Goal: Task Accomplishment & Management: Complete application form

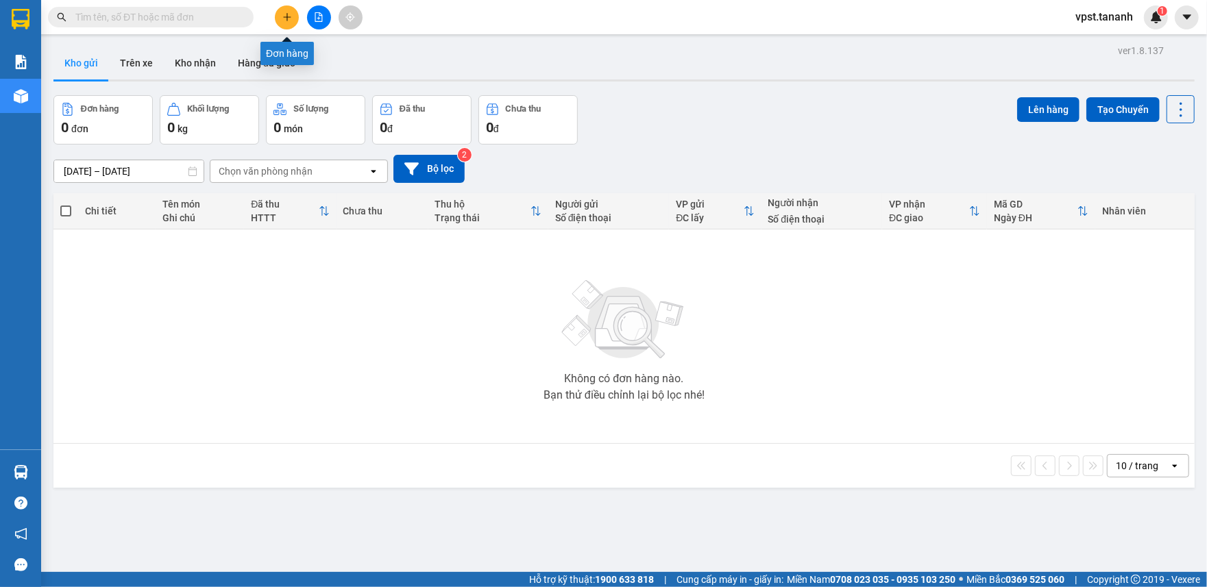
click at [284, 23] on button at bounding box center [287, 17] width 24 height 24
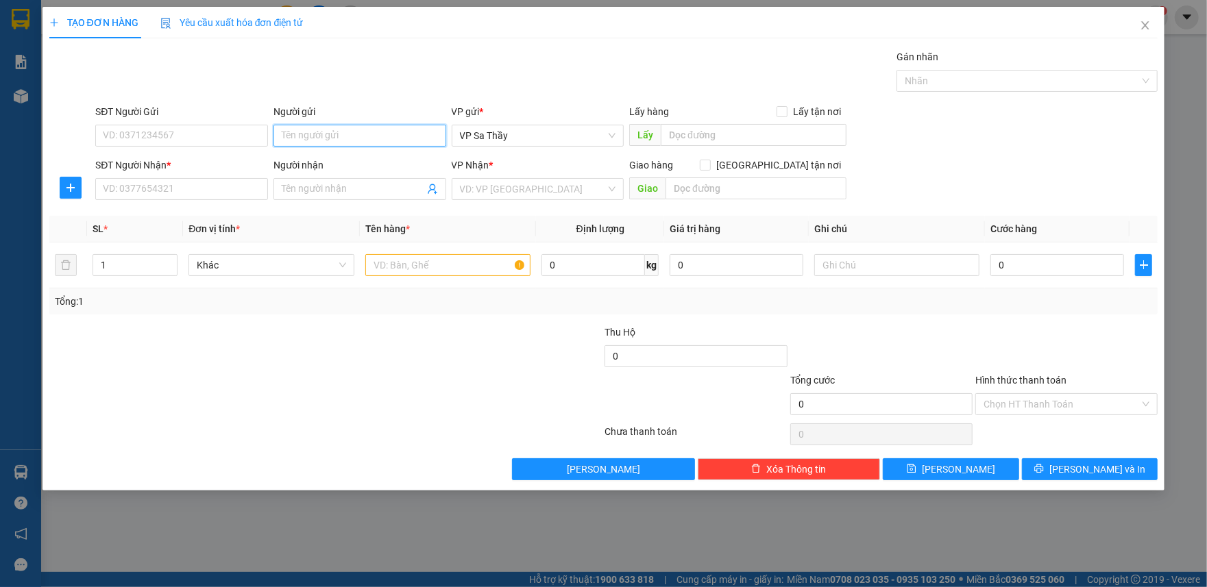
click at [341, 143] on input "Người gửi" at bounding box center [359, 136] width 173 height 22
click at [330, 132] on input "Người gửi" at bounding box center [359, 136] width 173 height 22
type input "CÔ TÁM"
click at [230, 132] on input "SĐT Người Gửi" at bounding box center [181, 136] width 173 height 22
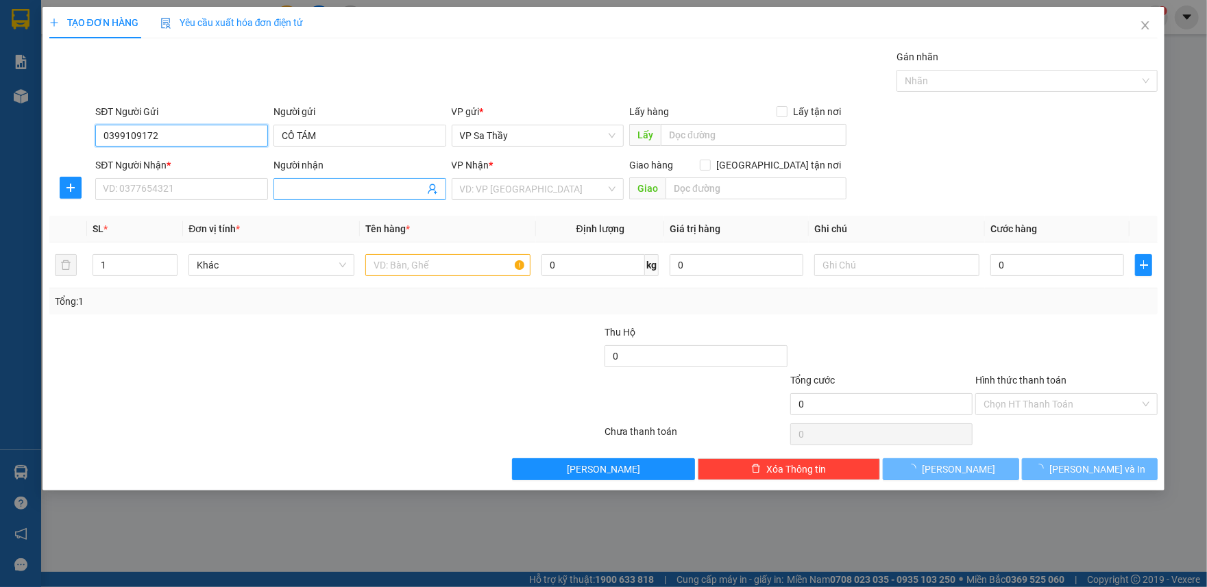
type input "0399109172"
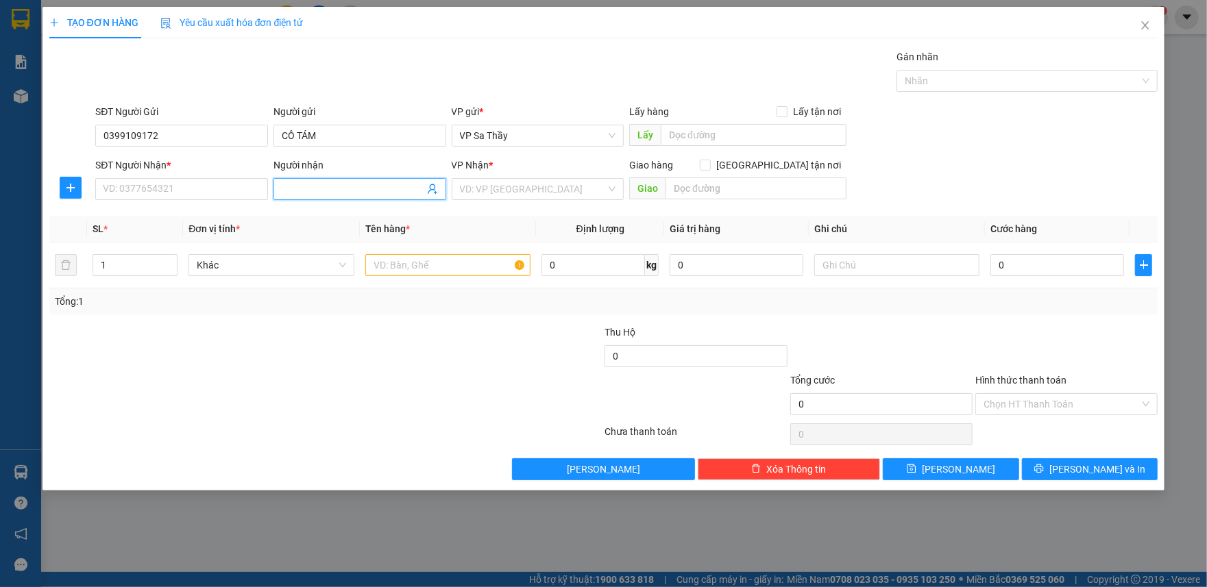
click at [343, 187] on input "Người nhận" at bounding box center [353, 189] width 143 height 15
type input "D"
type input "ĐƯỢC"
click at [181, 176] on div "SĐT Người Nhận *" at bounding box center [181, 168] width 173 height 21
click at [184, 186] on input "SĐT Người Nhận *" at bounding box center [181, 189] width 173 height 22
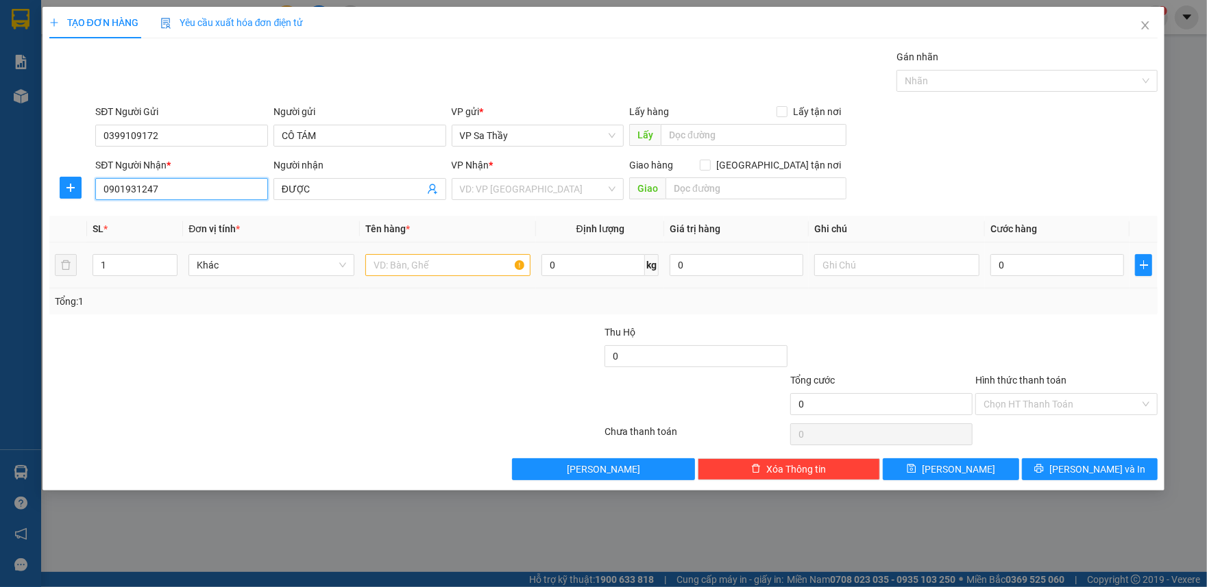
type input "0901931247"
click at [420, 269] on input "text" at bounding box center [447, 265] width 165 height 22
type input "1TX,1 BÌ"
click at [127, 270] on input "1" at bounding box center [135, 265] width 84 height 21
type input "2"
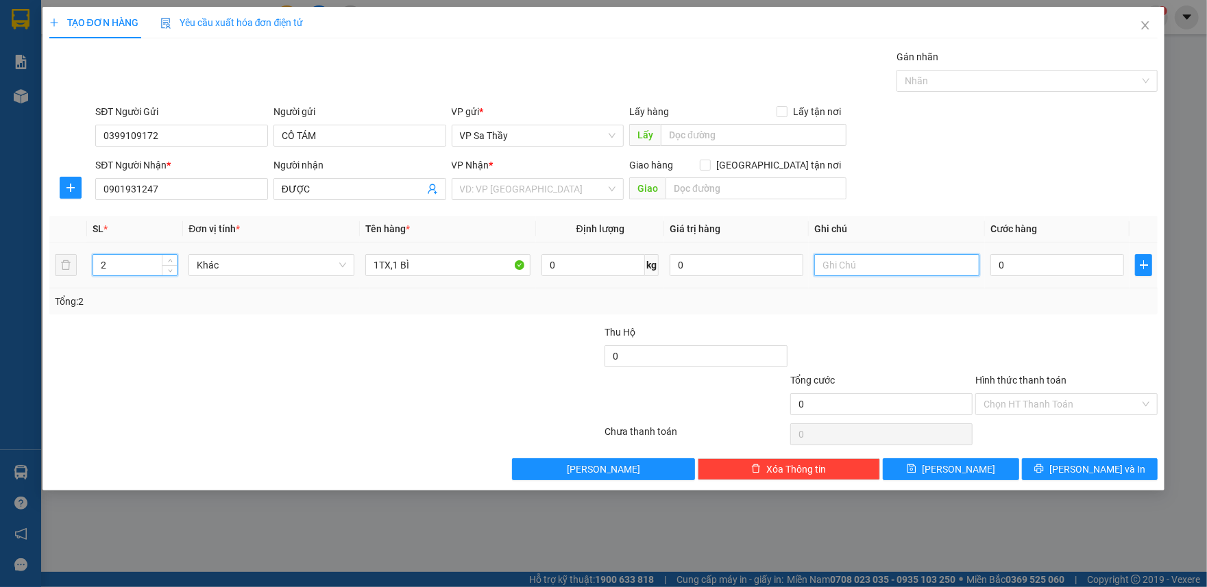
click at [839, 264] on input "text" at bounding box center [896, 265] width 165 height 22
type input "D"
type input "ĐỒ ĂN"
click at [1029, 274] on input "0" at bounding box center [1057, 265] width 134 height 22
click at [998, 270] on input "0" at bounding box center [1057, 265] width 134 height 22
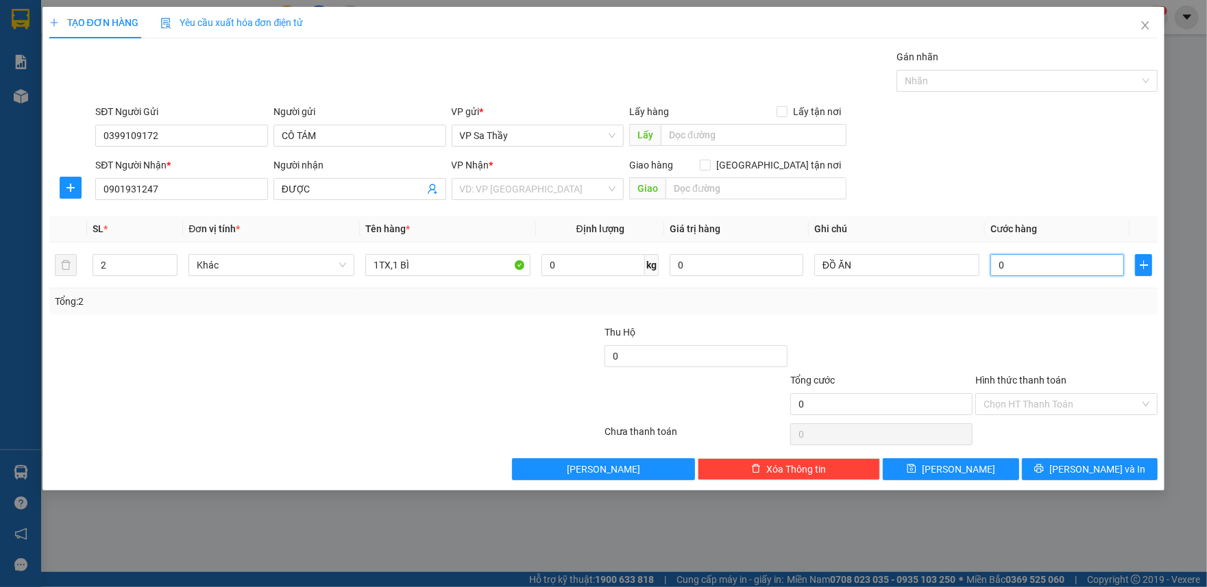
type input "10"
type input "100"
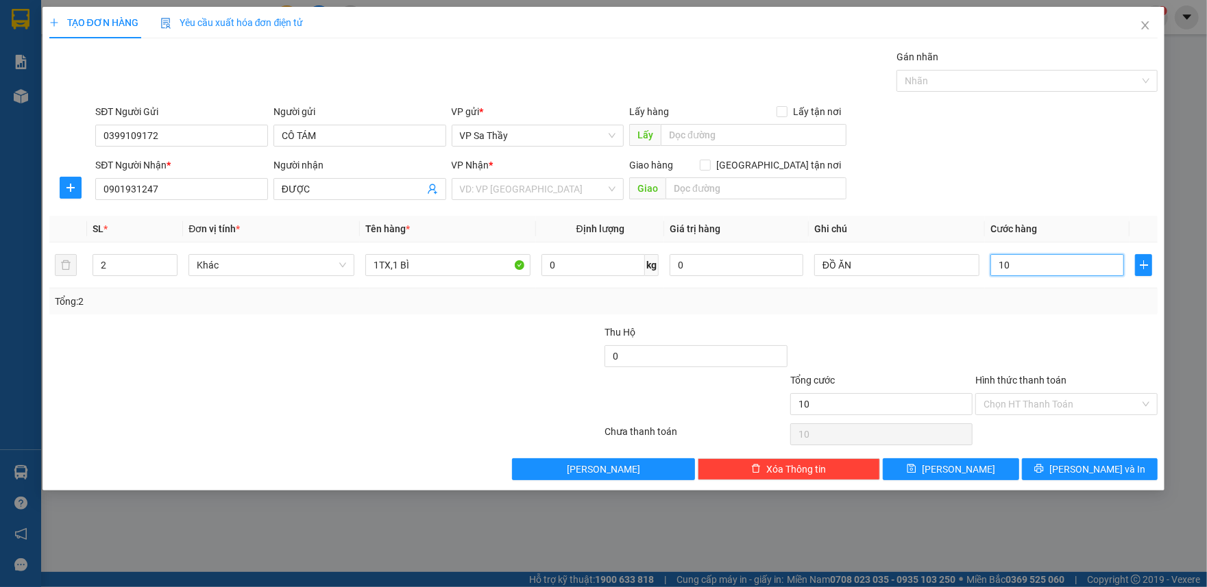
type input "100"
type input "1.000"
type input "10.000"
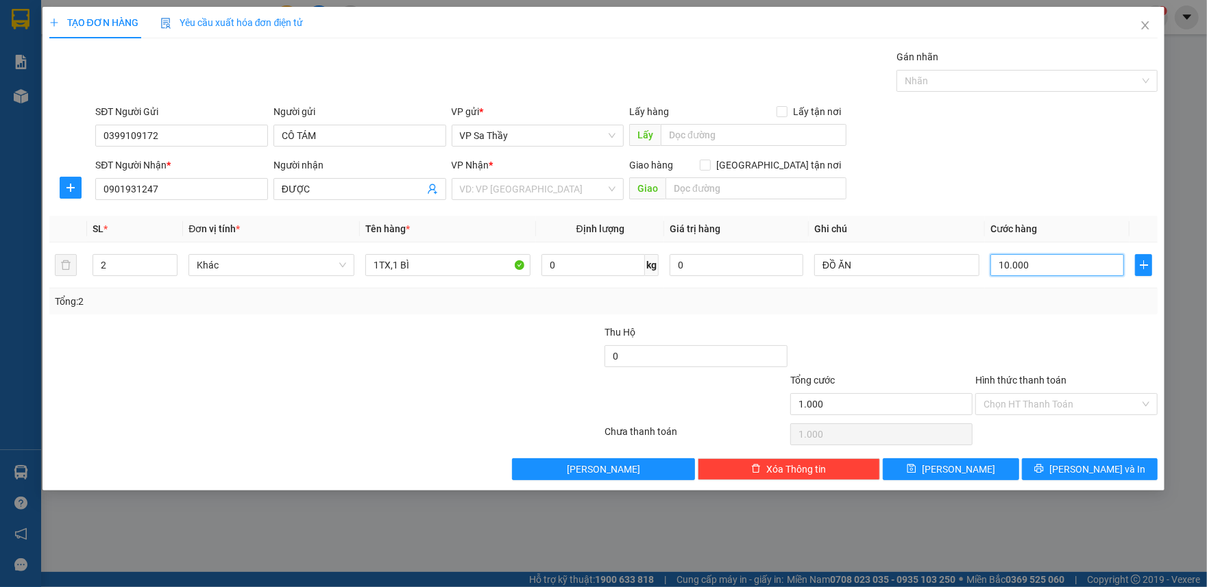
type input "10.000"
type input "100.000"
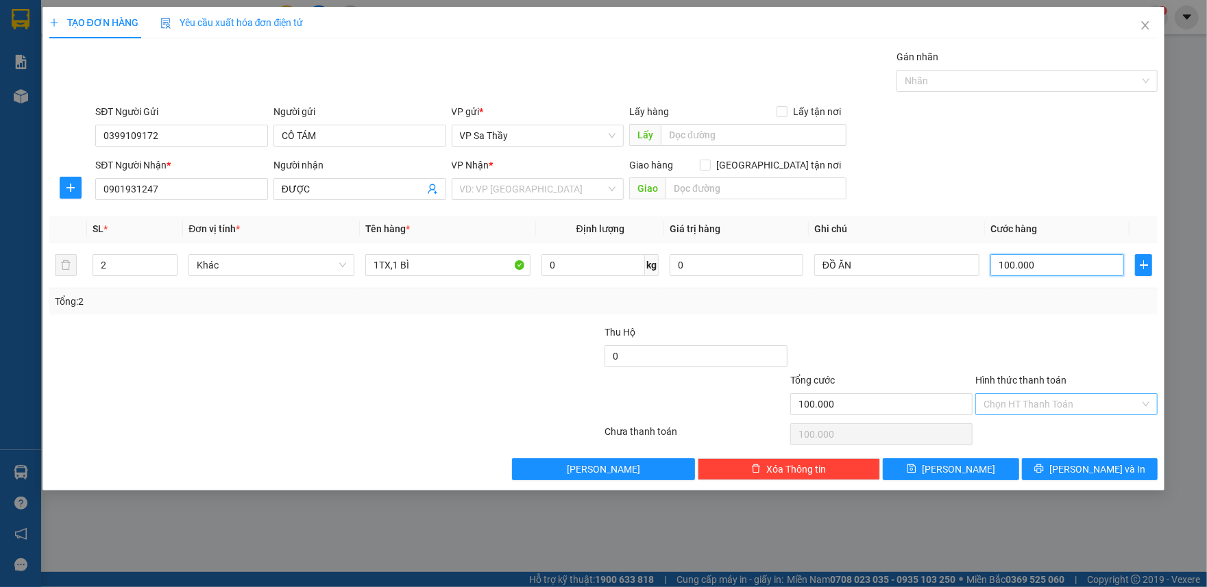
type input "100.000"
click at [1063, 410] on input "Hình thức thanh toán" at bounding box center [1061, 404] width 156 height 21
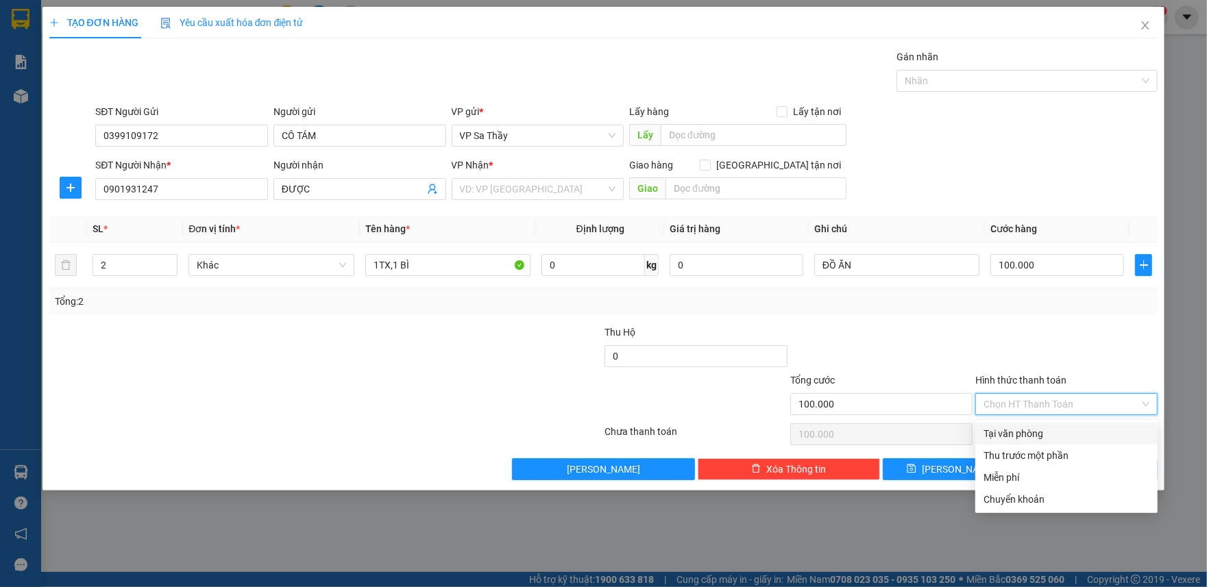
click at [1040, 434] on div "Tại văn phòng" at bounding box center [1066, 433] width 166 height 15
type input "0"
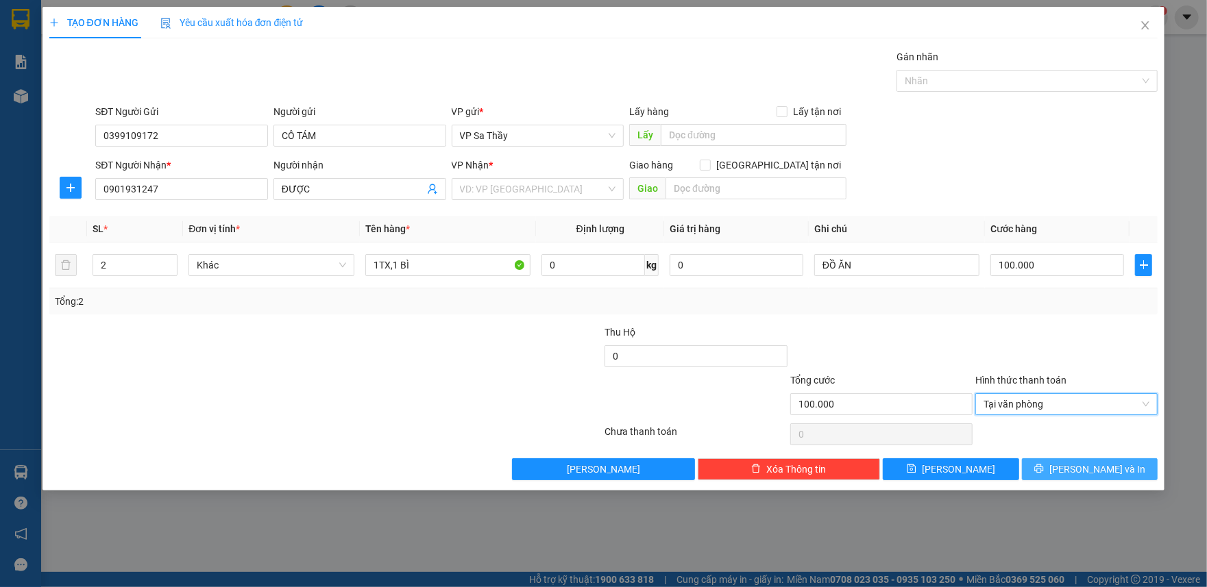
click at [1044, 469] on icon "printer" at bounding box center [1039, 469] width 10 height 10
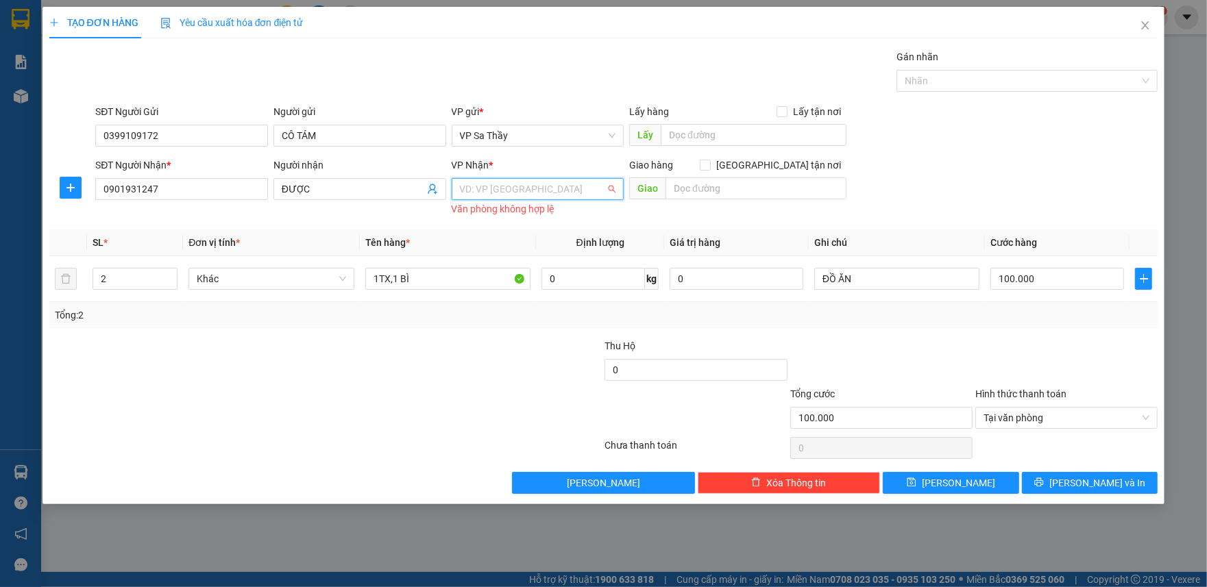
click at [549, 185] on input "search" at bounding box center [533, 189] width 147 height 21
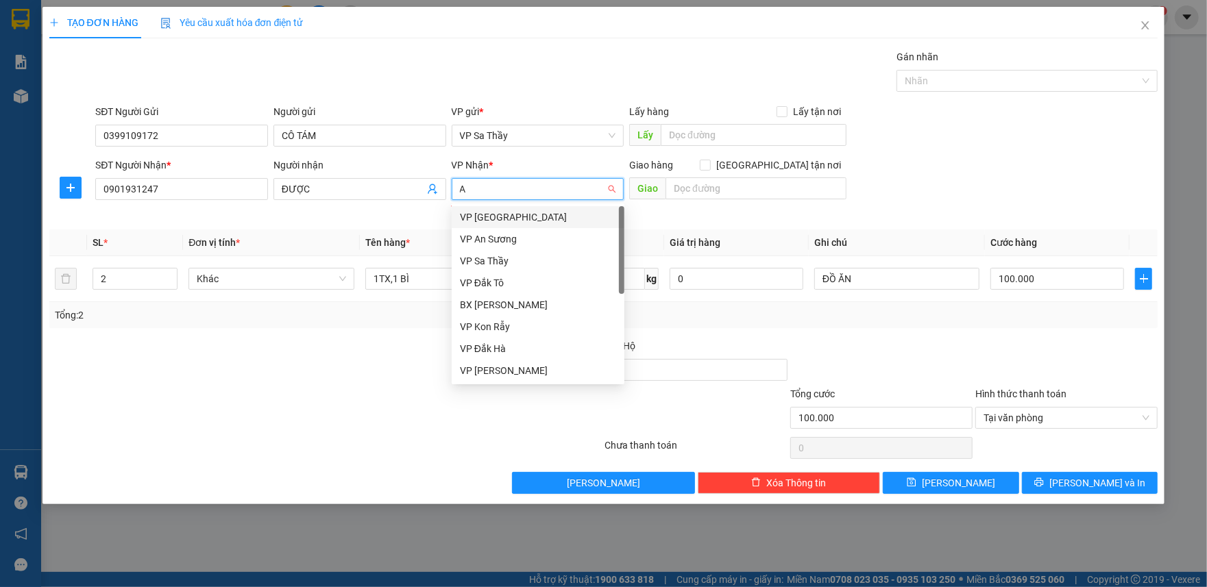
type input "AN"
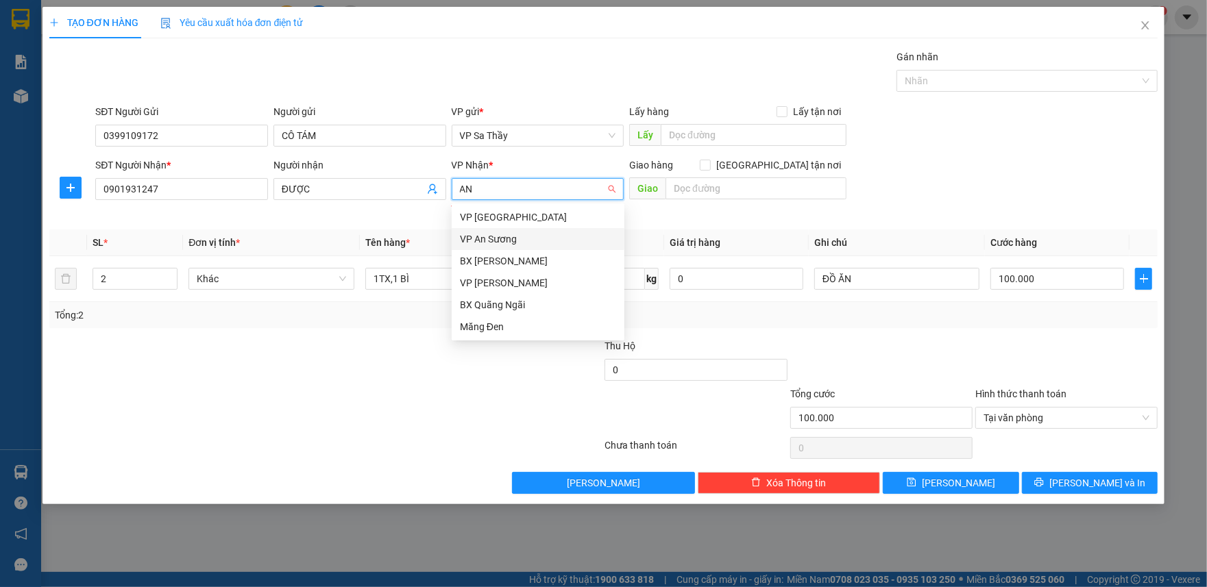
click at [518, 242] on div "VP An Sương" at bounding box center [538, 239] width 156 height 15
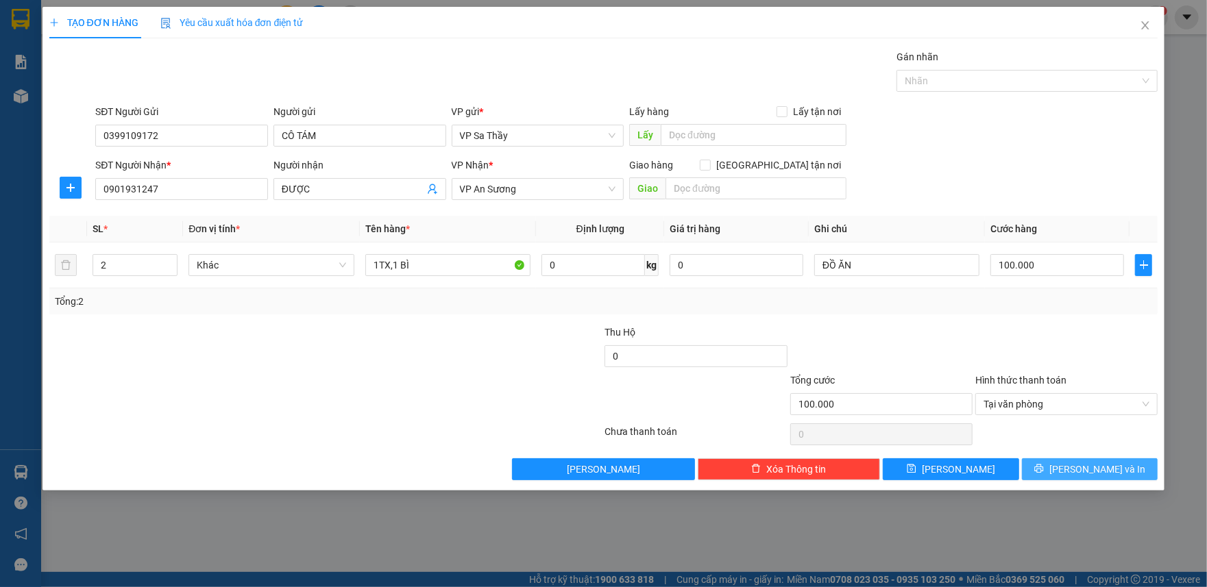
click at [1061, 472] on button "[PERSON_NAME] và In" at bounding box center [1090, 469] width 136 height 22
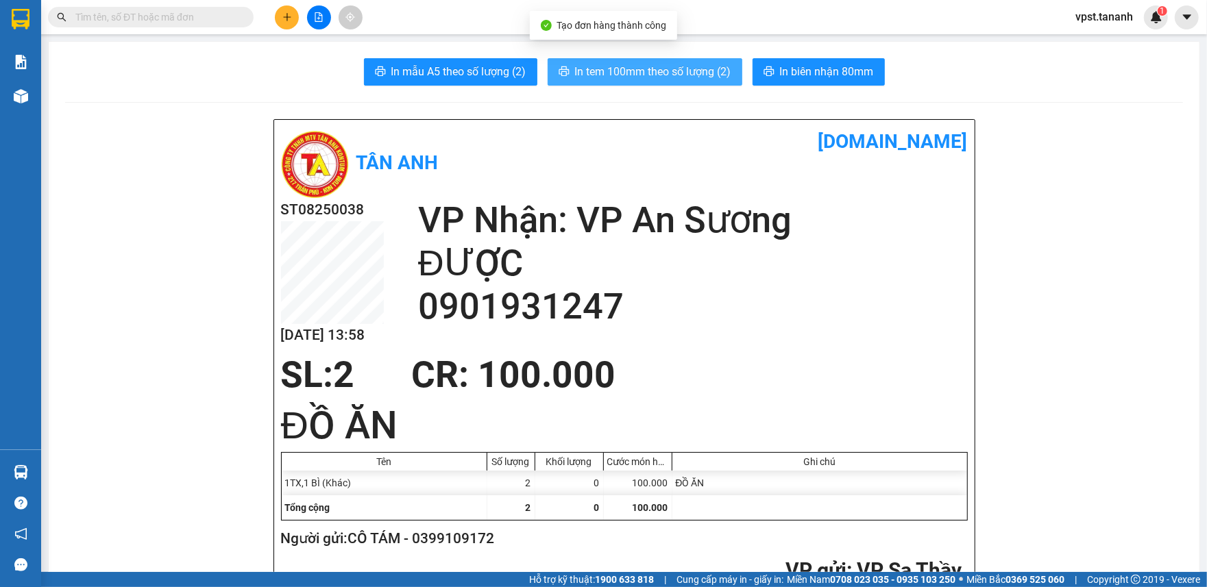
click at [648, 69] on span "In tem 100mm theo số lượng (2)" at bounding box center [653, 71] width 156 height 17
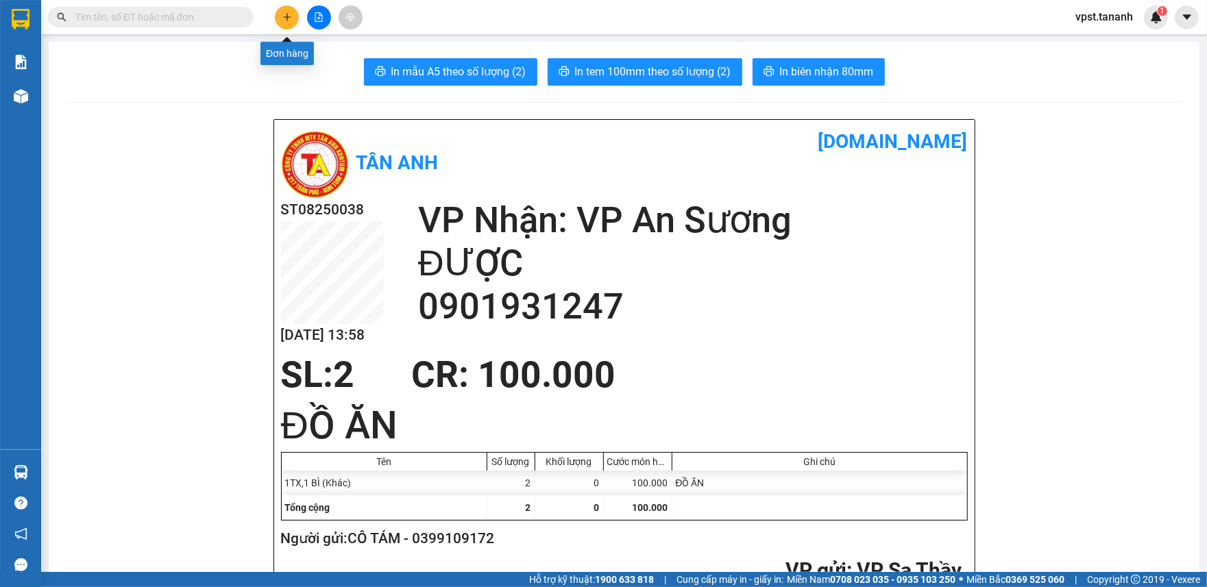
click at [292, 16] on button at bounding box center [287, 17] width 24 height 24
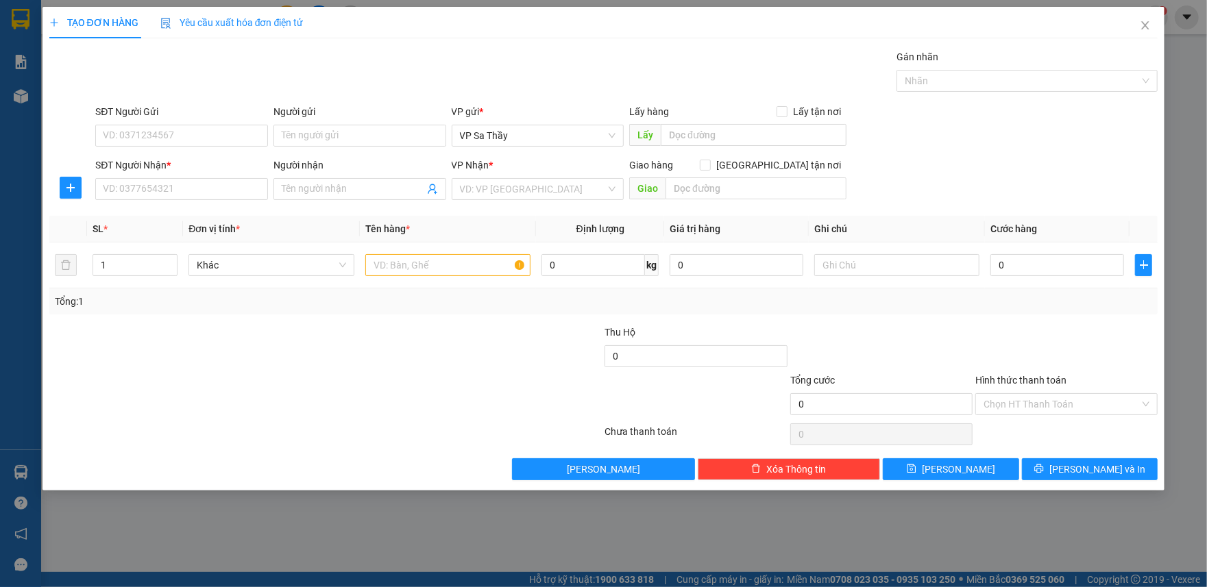
click at [182, 123] on div "SĐT Người Gửi" at bounding box center [181, 114] width 173 height 21
click at [207, 136] on input "SĐT Người Gửi" at bounding box center [181, 136] width 173 height 22
click at [134, 137] on input "0978375777" at bounding box center [181, 136] width 173 height 22
click at [121, 140] on input "0978375777" at bounding box center [181, 136] width 173 height 22
type input "0978375777"
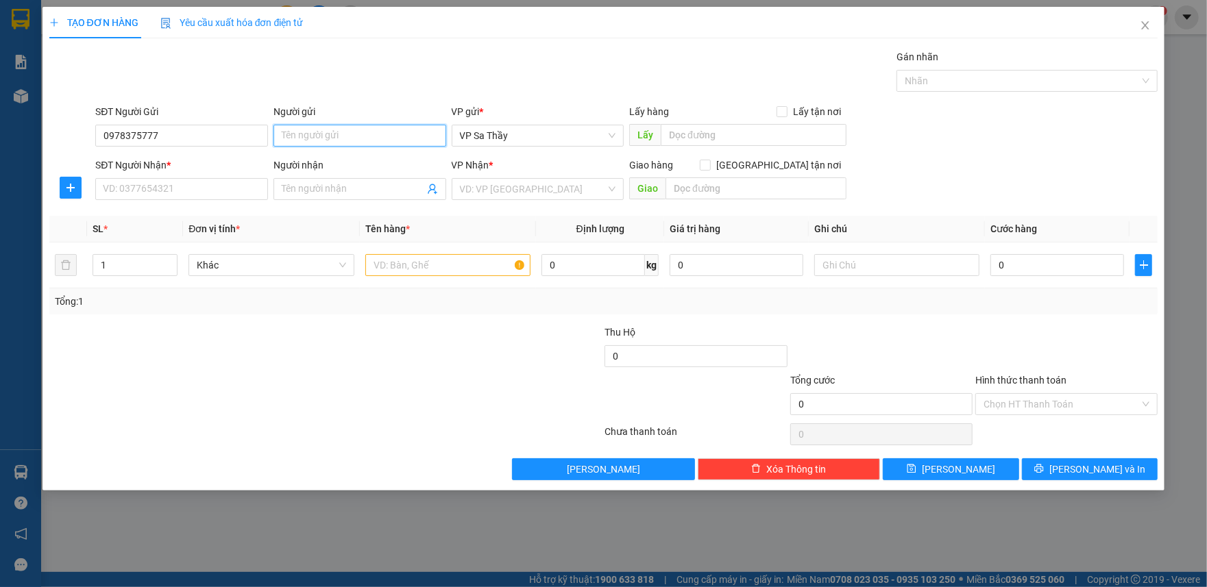
click at [308, 140] on input "Người gửi" at bounding box center [359, 136] width 173 height 22
type input "CÔ THÀNH"
click at [193, 193] on input "SĐT Người Nhận *" at bounding box center [181, 189] width 173 height 22
click at [314, 190] on input "Người nhận" at bounding box center [353, 189] width 143 height 15
click at [204, 190] on input "SĐT Người Nhận *" at bounding box center [181, 189] width 173 height 22
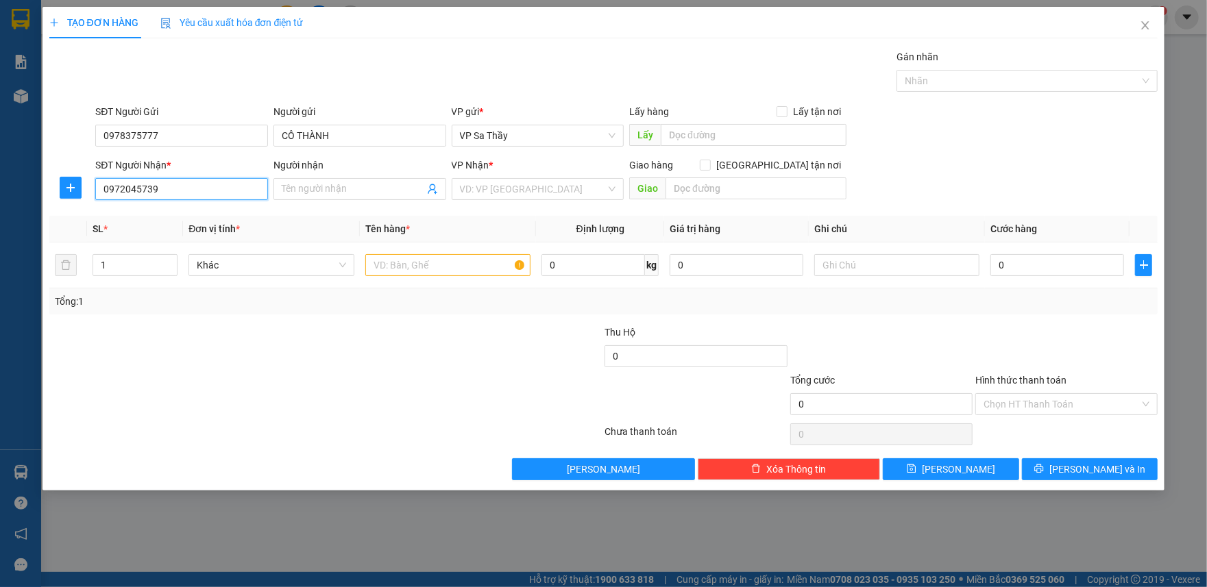
click at [143, 187] on input "0972045739" at bounding box center [181, 189] width 173 height 22
click at [143, 196] on input "0972045739" at bounding box center [181, 189] width 173 height 22
click at [140, 195] on input "0972045739" at bounding box center [181, 189] width 173 height 22
click at [121, 188] on input "0972045739" at bounding box center [181, 189] width 173 height 22
click at [211, 258] on span "Khác" at bounding box center [271, 265] width 149 height 21
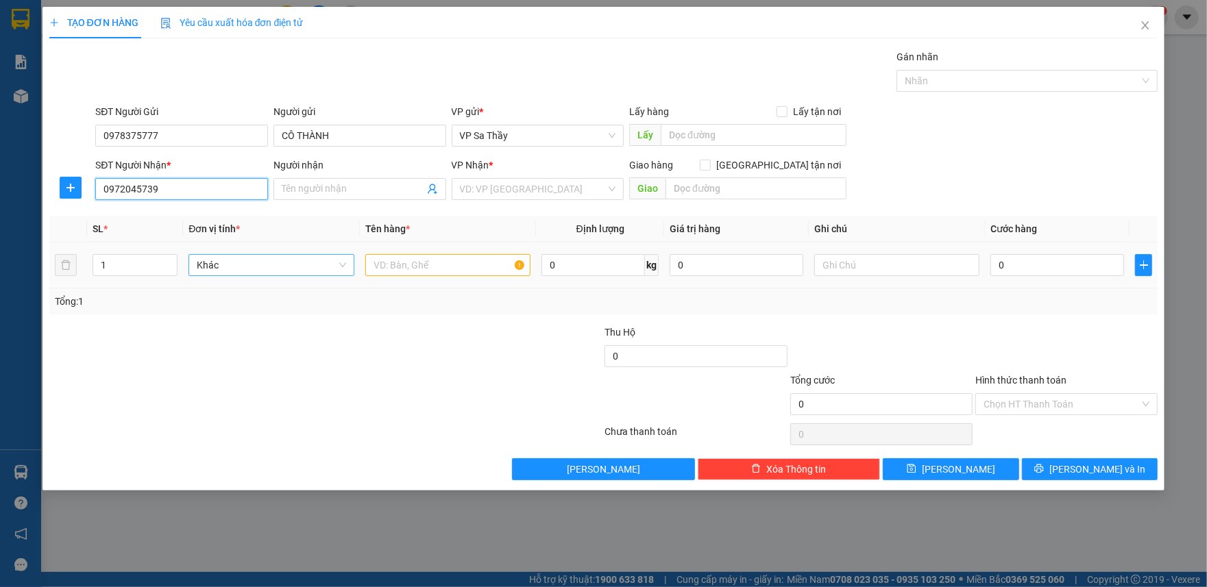
type input "0972045739"
click at [380, 270] on input "text" at bounding box center [447, 265] width 165 height 22
type input "1TX"
click at [371, 189] on input "Người nhận" at bounding box center [353, 189] width 143 height 15
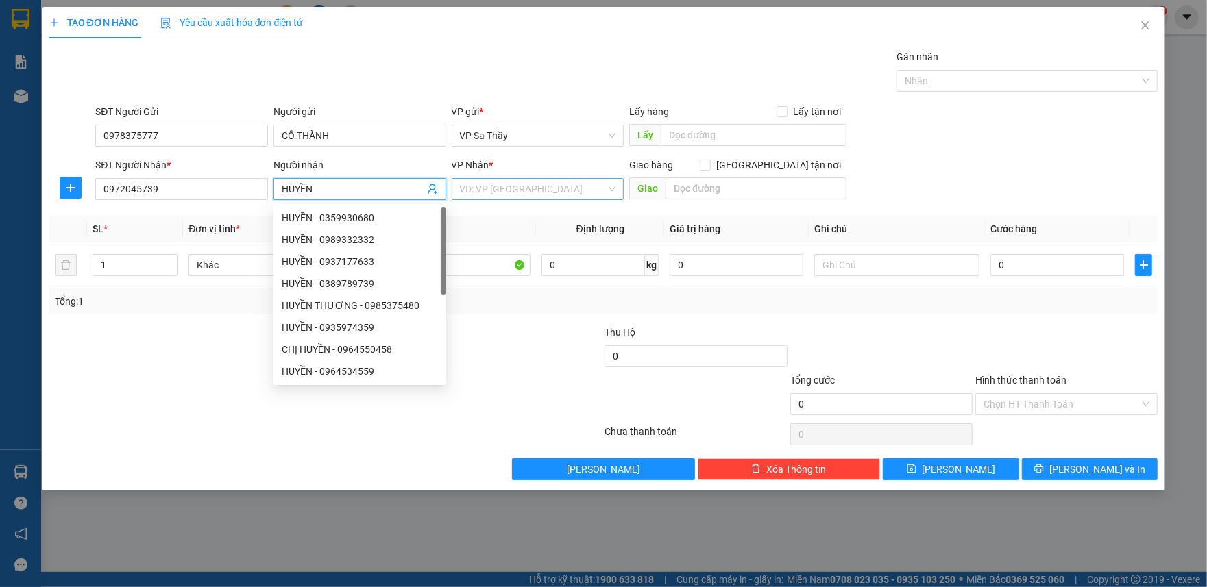
type input "HUYỀN"
click at [500, 182] on input "search" at bounding box center [533, 189] width 147 height 21
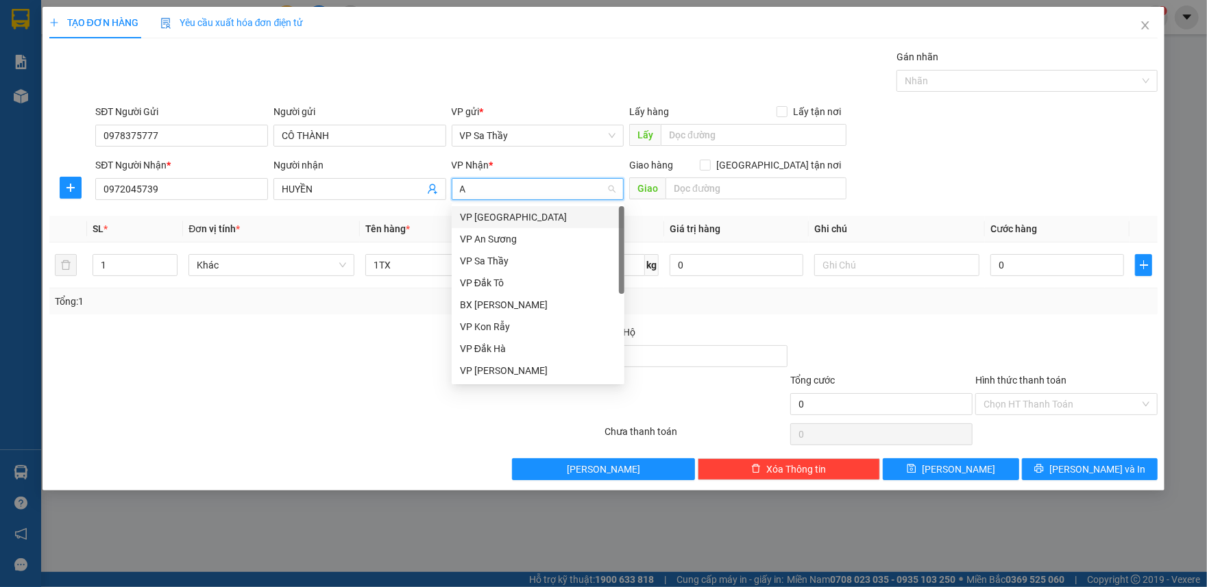
type input "AN"
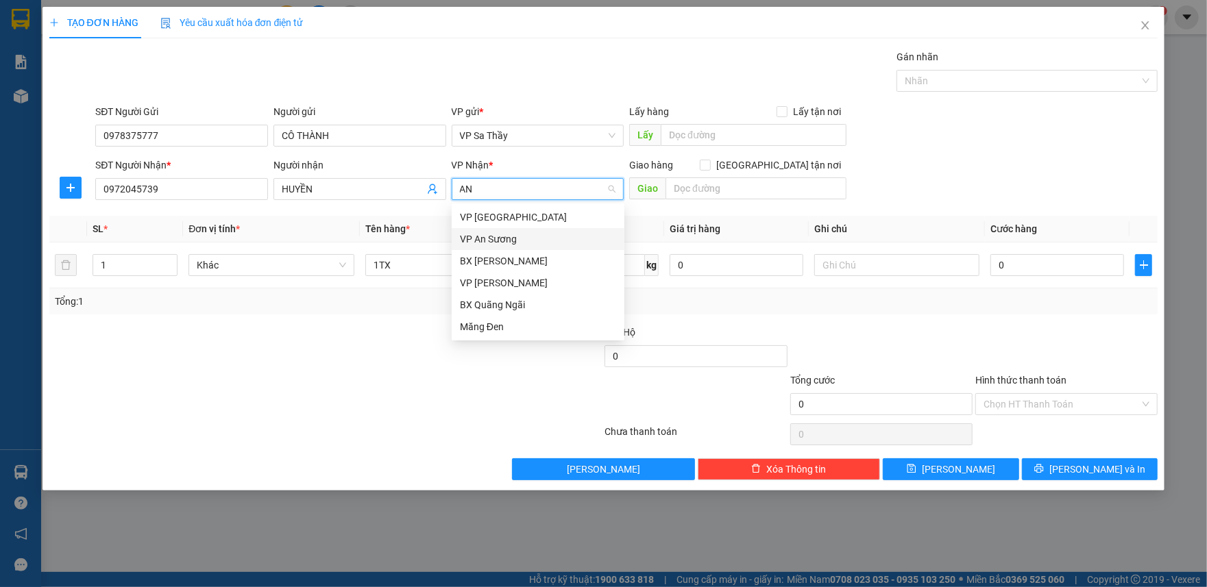
click at [499, 242] on div "VP An Sương" at bounding box center [538, 239] width 156 height 15
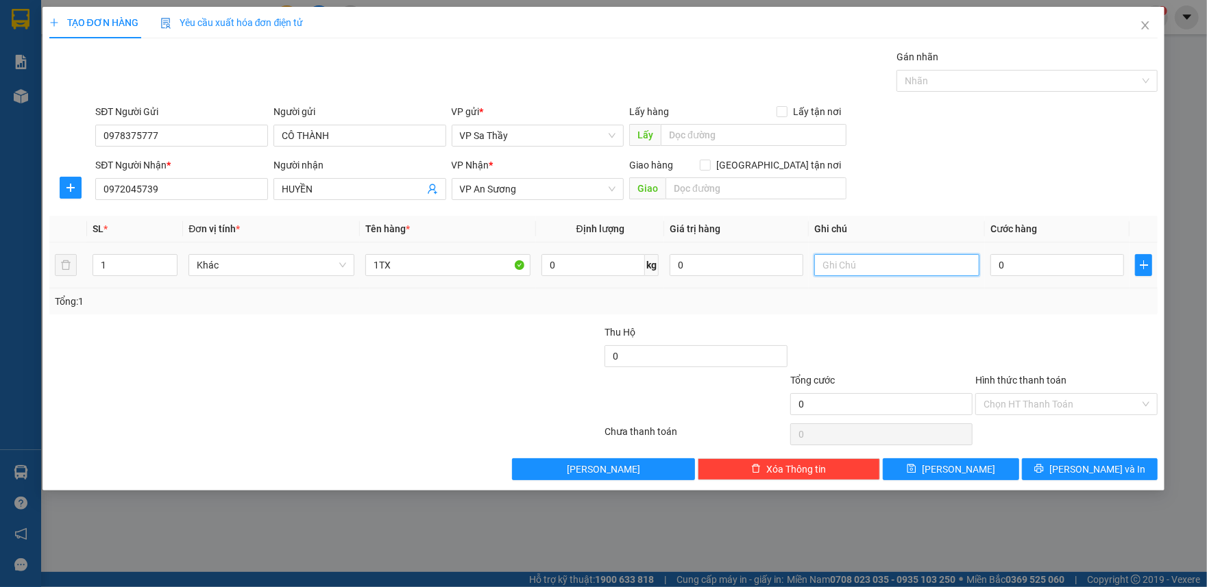
click at [842, 266] on input "text" at bounding box center [896, 265] width 165 height 22
click at [999, 267] on input "0" at bounding box center [1057, 265] width 134 height 22
type input "5"
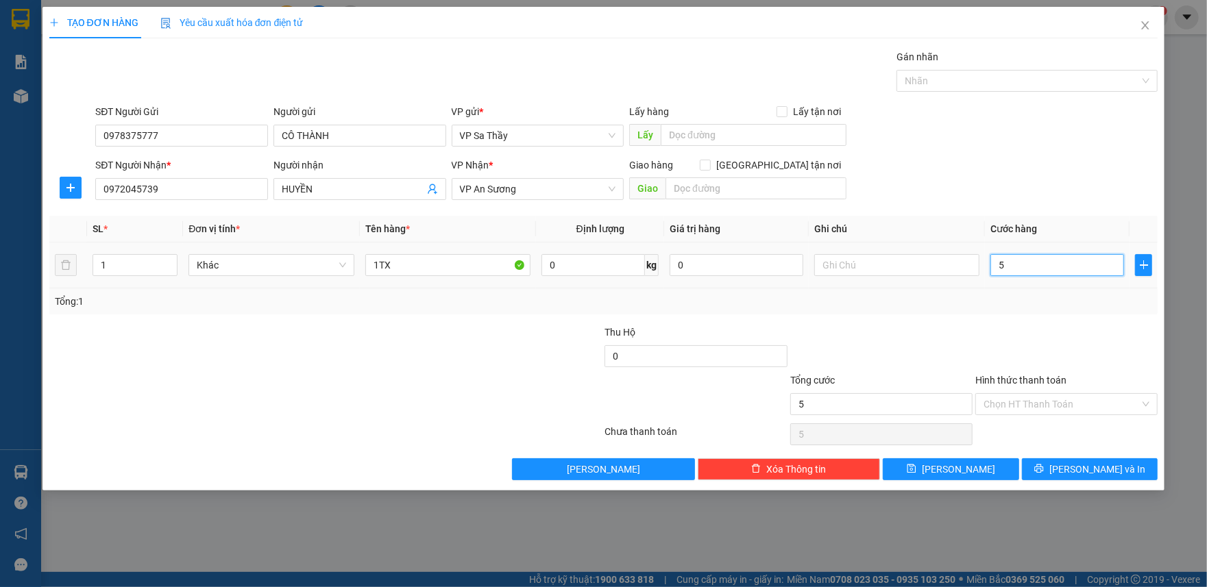
type input "50"
type input "500"
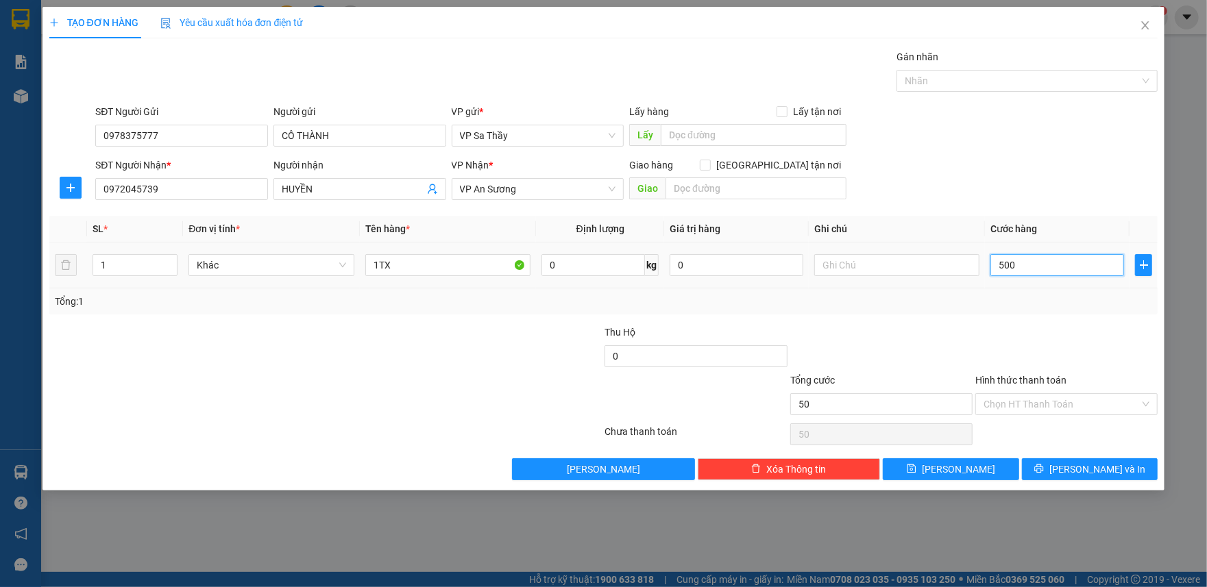
type input "500"
type input "5.000"
type input "50.000"
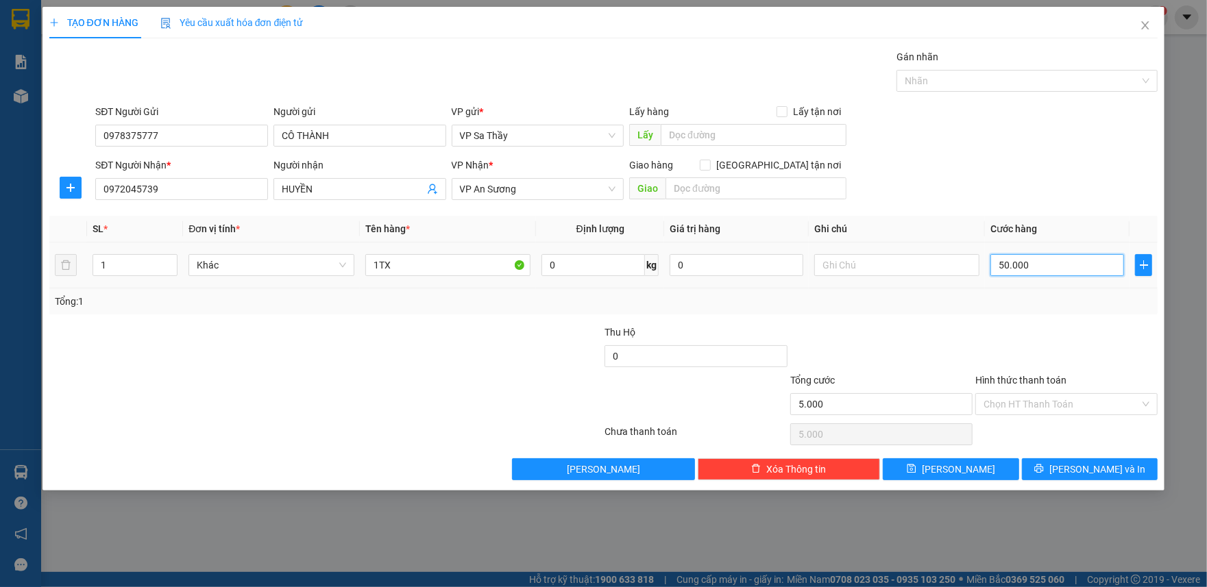
type input "50.000"
click at [1003, 358] on div at bounding box center [1066, 349] width 185 height 48
click at [1020, 406] on input "Hình thức thanh toán" at bounding box center [1061, 404] width 156 height 21
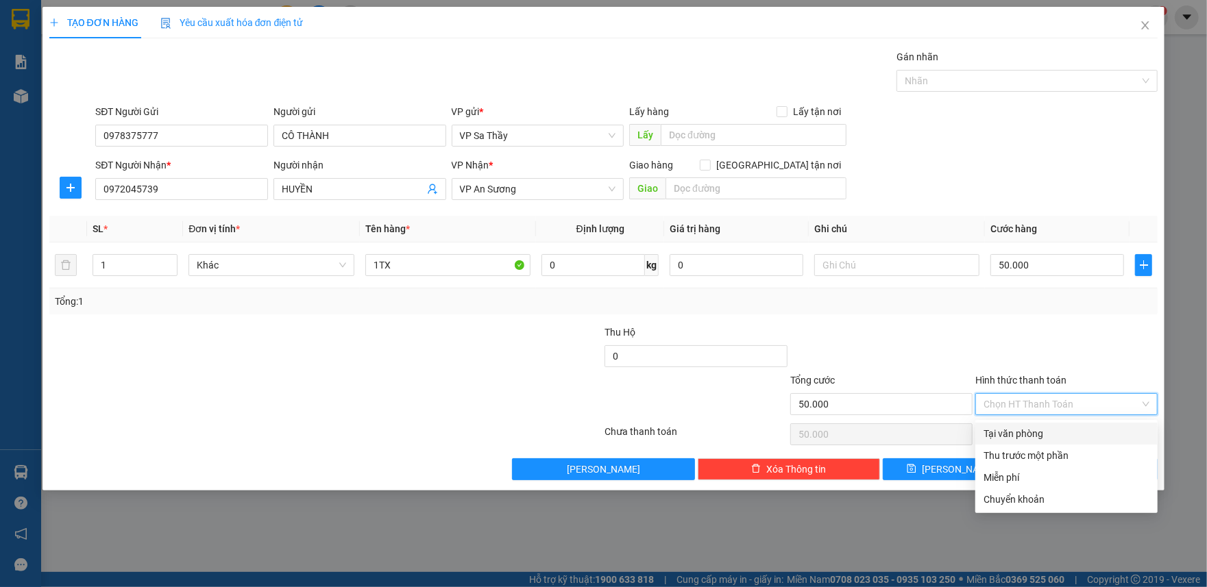
click at [1069, 333] on div at bounding box center [1066, 349] width 185 height 48
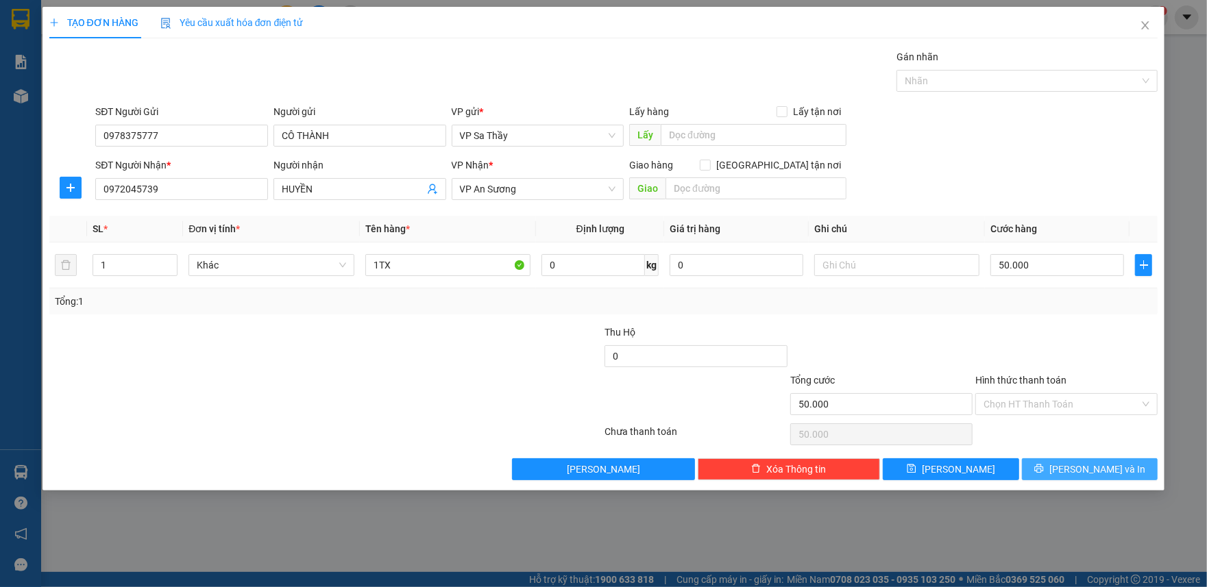
click at [1061, 475] on button "[PERSON_NAME] và In" at bounding box center [1090, 469] width 136 height 22
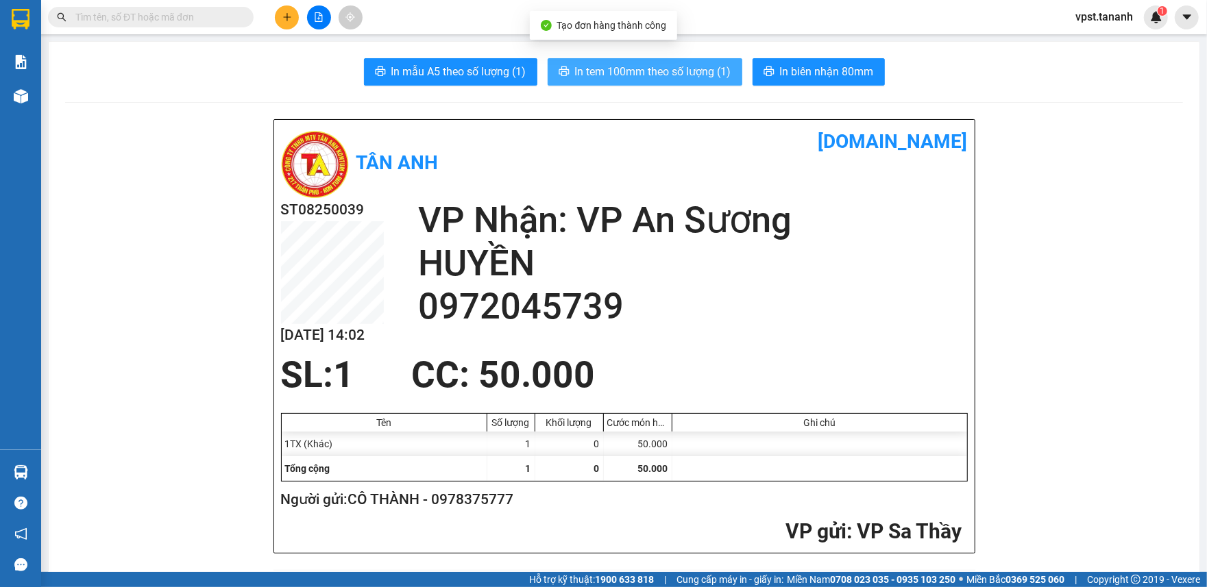
click at [650, 70] on span "In tem 100mm theo số lượng (1)" at bounding box center [653, 71] width 156 height 17
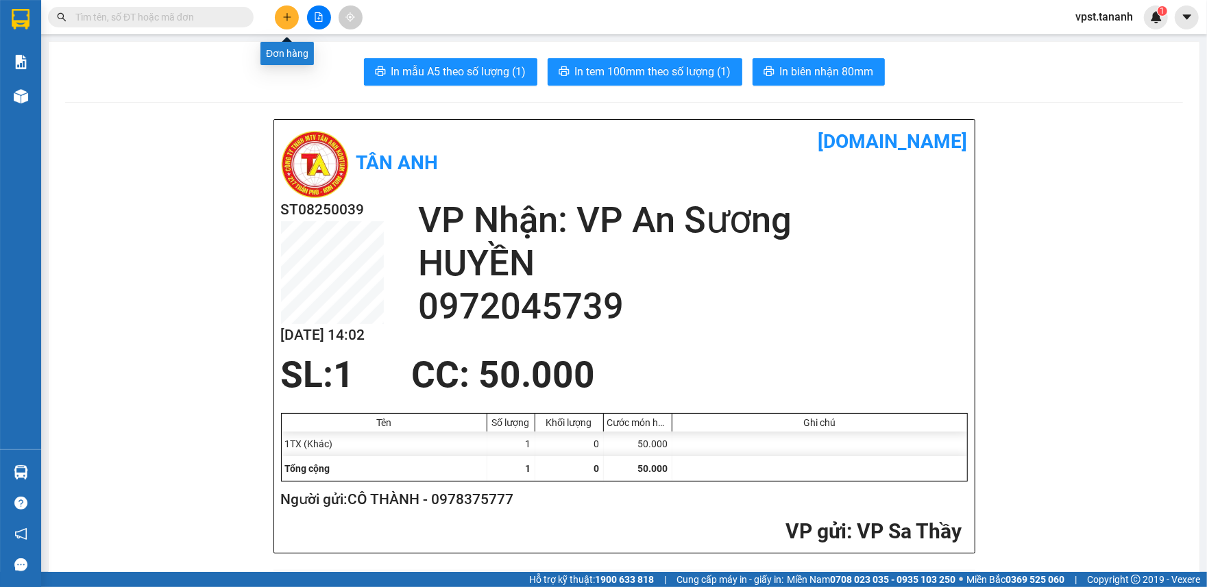
click at [288, 22] on button at bounding box center [287, 17] width 24 height 24
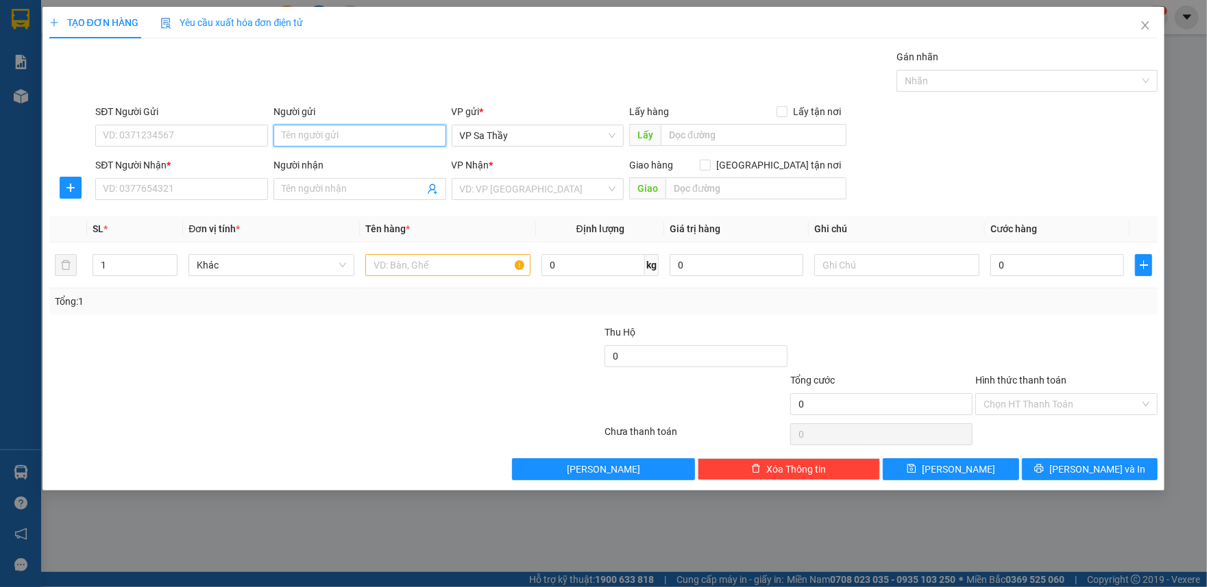
click at [313, 135] on input "Người gửi" at bounding box center [359, 136] width 173 height 22
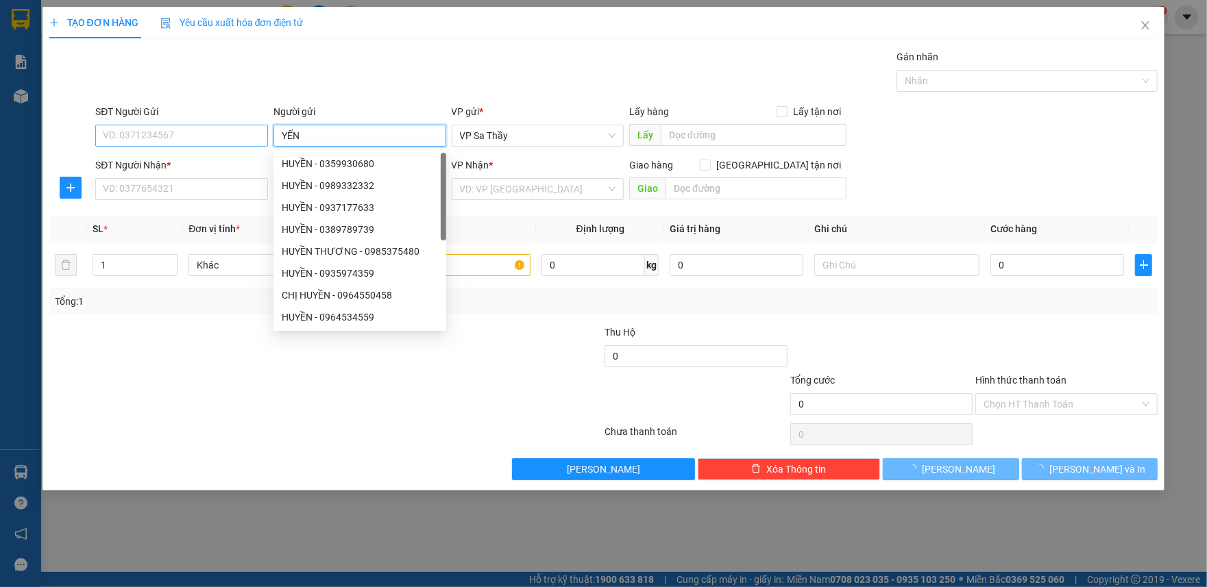
type input "YẾN"
click at [234, 127] on input "SĐT Người Gửi" at bounding box center [181, 136] width 173 height 22
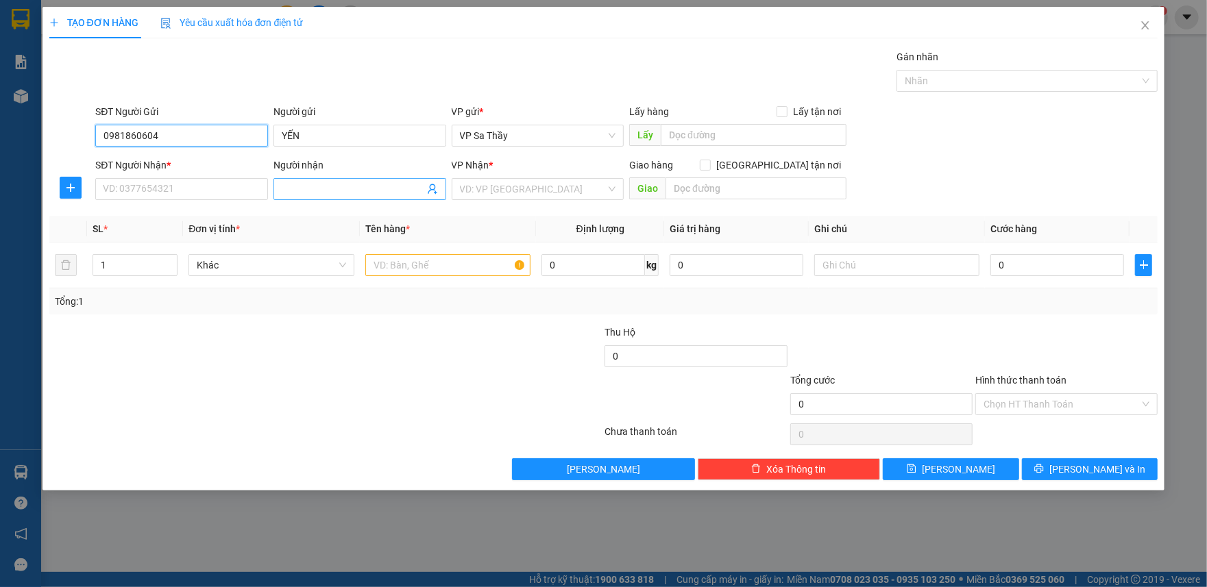
type input "0981860604"
click at [308, 195] on input "Người nhận" at bounding box center [353, 189] width 143 height 15
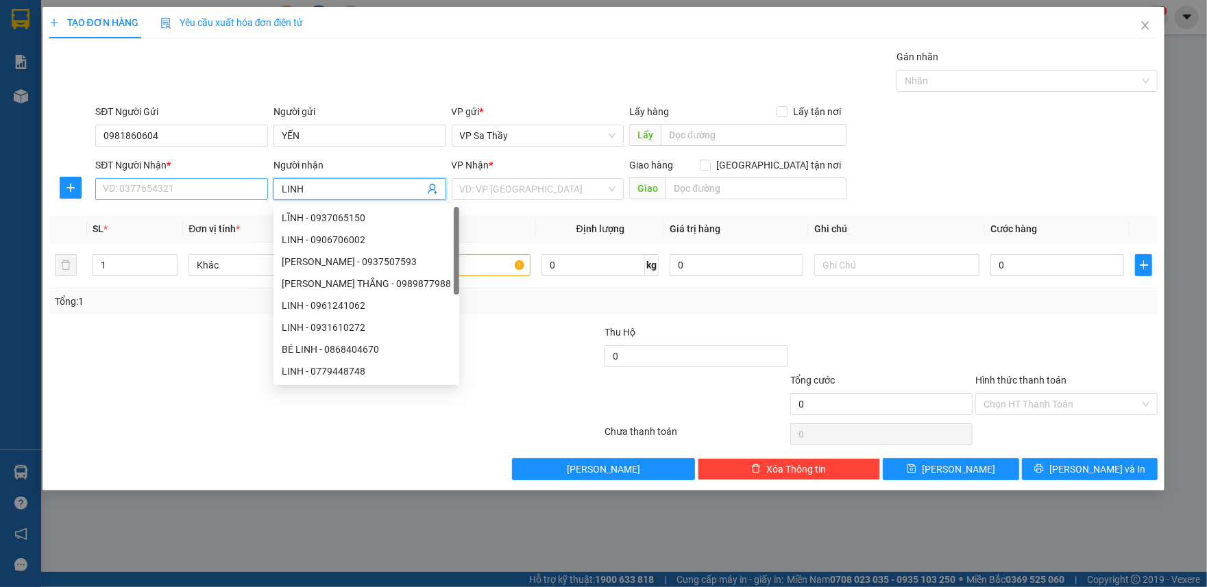
type input "LINH"
click at [134, 190] on input "SĐT Người Nhận *" at bounding box center [181, 189] width 173 height 22
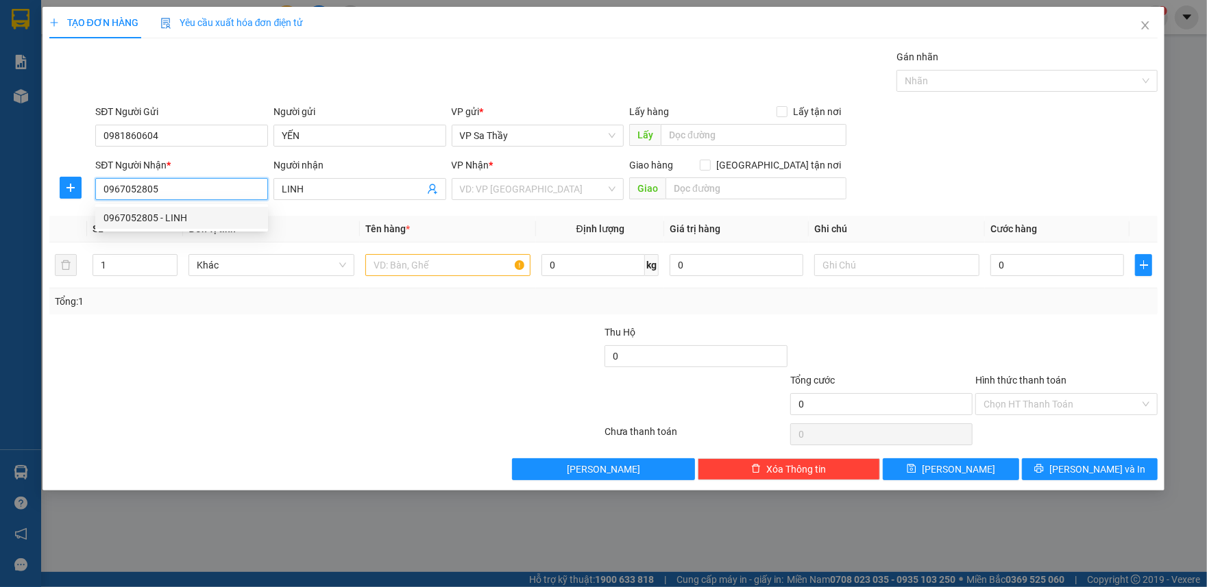
drag, startPoint x: 175, startPoint y: 193, endPoint x: 47, endPoint y: 219, distance: 130.8
click at [47, 219] on div "TẠO ĐƠN HÀNG Yêu cầu xuất hóa đơn điện tử Transit Pickup Surcharge Ids Transit …" at bounding box center [603, 249] width 1122 height 484
type input "0967052805"
click at [348, 195] on input "LINH" at bounding box center [353, 189] width 143 height 15
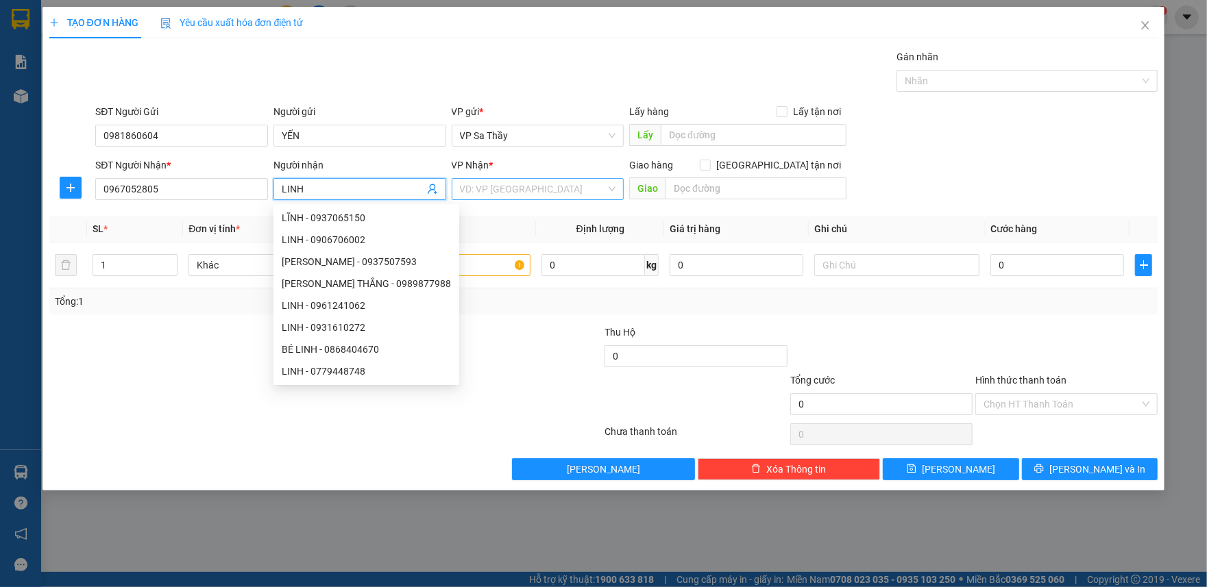
drag, startPoint x: 563, startPoint y: 188, endPoint x: 555, endPoint y: 184, distance: 8.3
click at [561, 188] on input "search" at bounding box center [533, 189] width 147 height 21
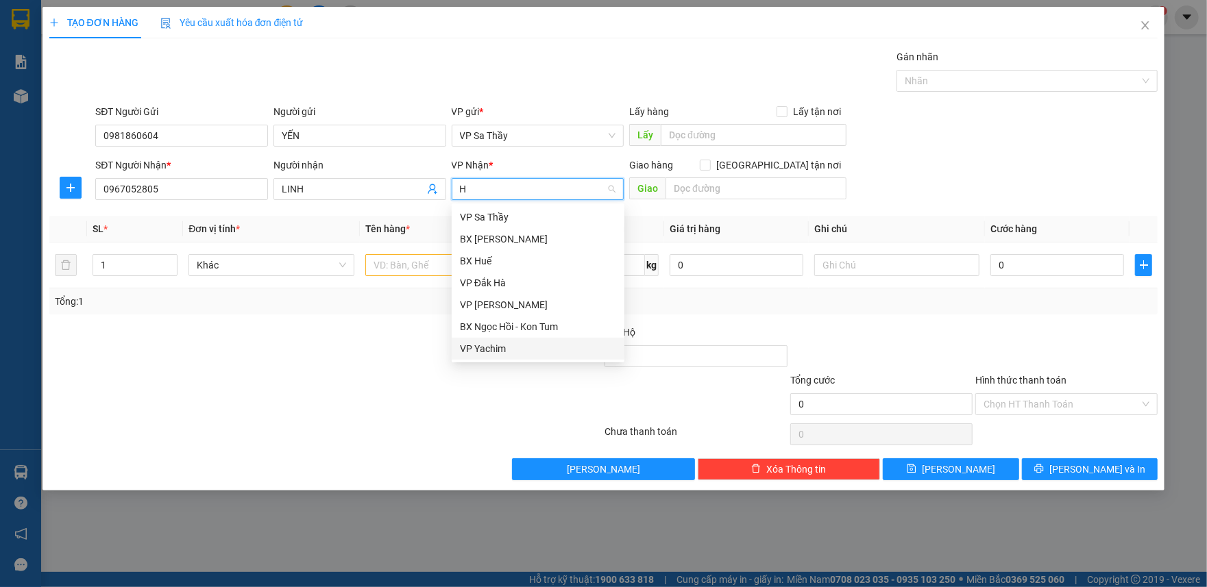
type input "HU"
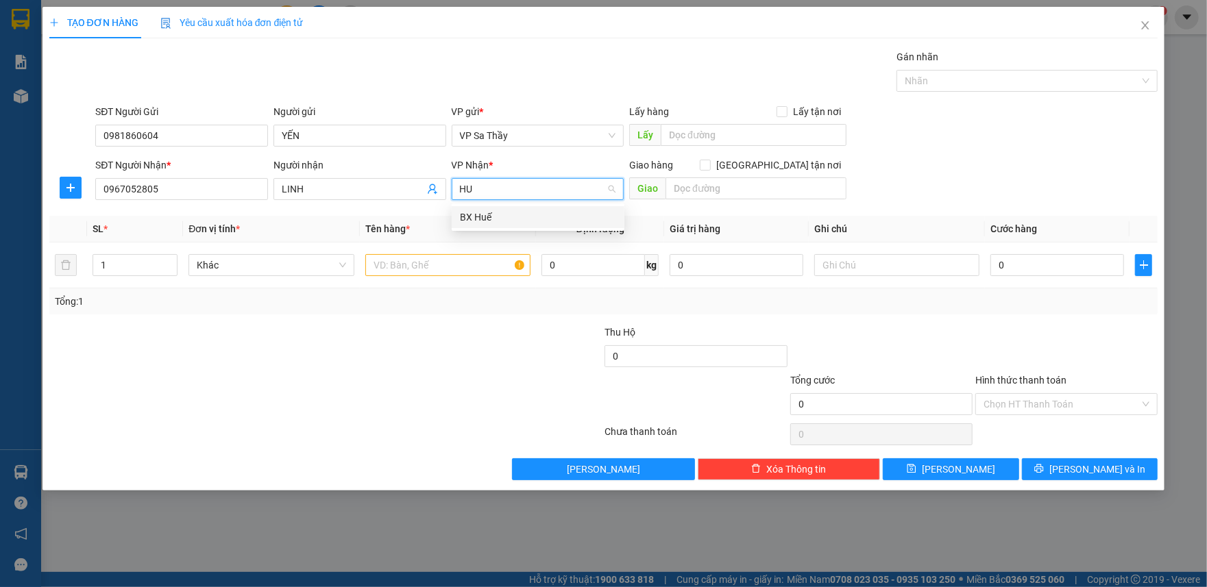
click at [515, 218] on div "BX Huế" at bounding box center [538, 217] width 156 height 15
click at [447, 267] on input "text" at bounding box center [447, 265] width 165 height 22
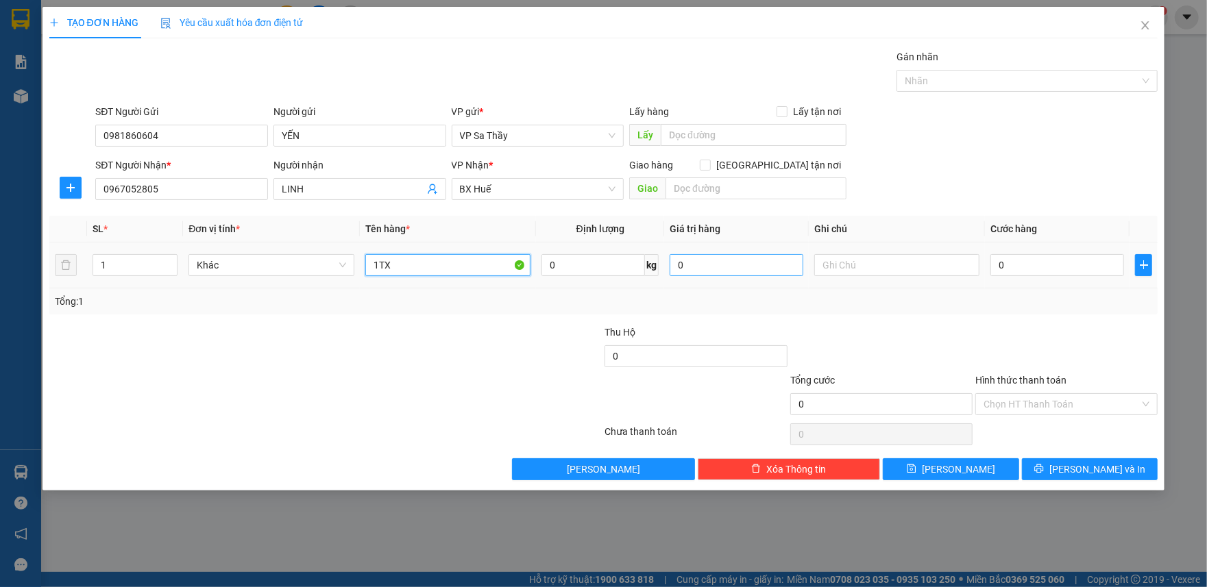
type input "1TX"
click at [715, 267] on input "0" at bounding box center [736, 265] width 134 height 22
click at [850, 275] on input "text" at bounding box center [896, 265] width 165 height 22
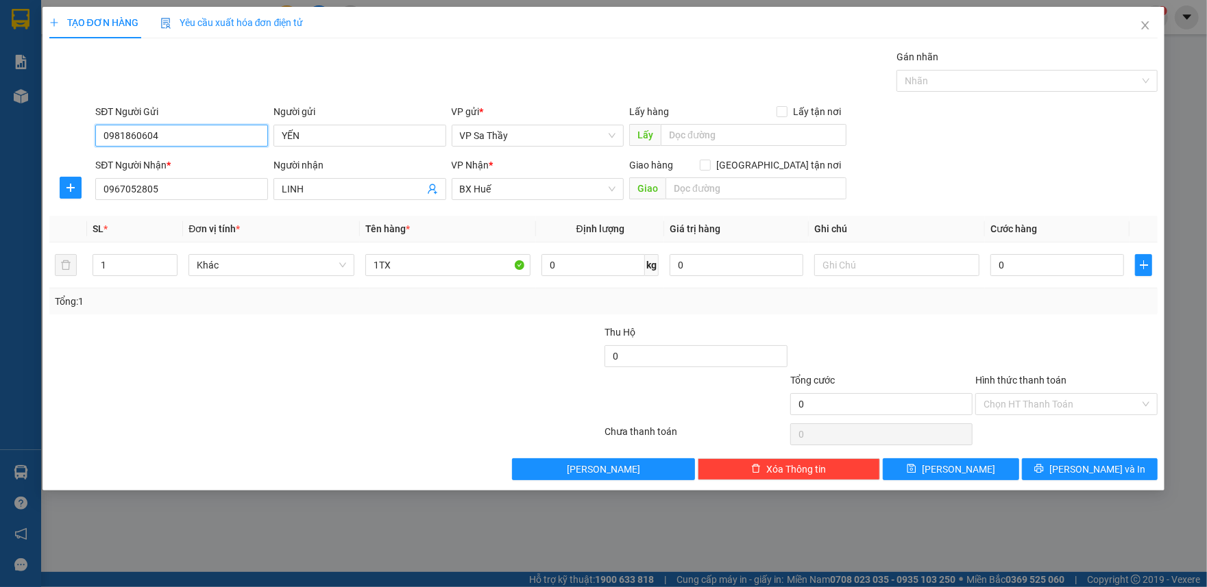
drag, startPoint x: 162, startPoint y: 136, endPoint x: 71, endPoint y: 156, distance: 92.8
click at [71, 156] on form "SĐT Người Gửi 0981860604 0981860604 Người gửi YẾN VP gửi * VP Sa Thầy Lấy hàng …" at bounding box center [603, 154] width 1109 height 101
drag, startPoint x: 319, startPoint y: 136, endPoint x: 198, endPoint y: 123, distance: 121.9
click at [200, 123] on div "SĐT Người Gửi 0981860604 Người gửi YẾN YẾN VP gửi * VP Sa Thầy Lấy hàng Lấy tận…" at bounding box center [627, 128] width 1068 height 48
type input "NN THẢO"
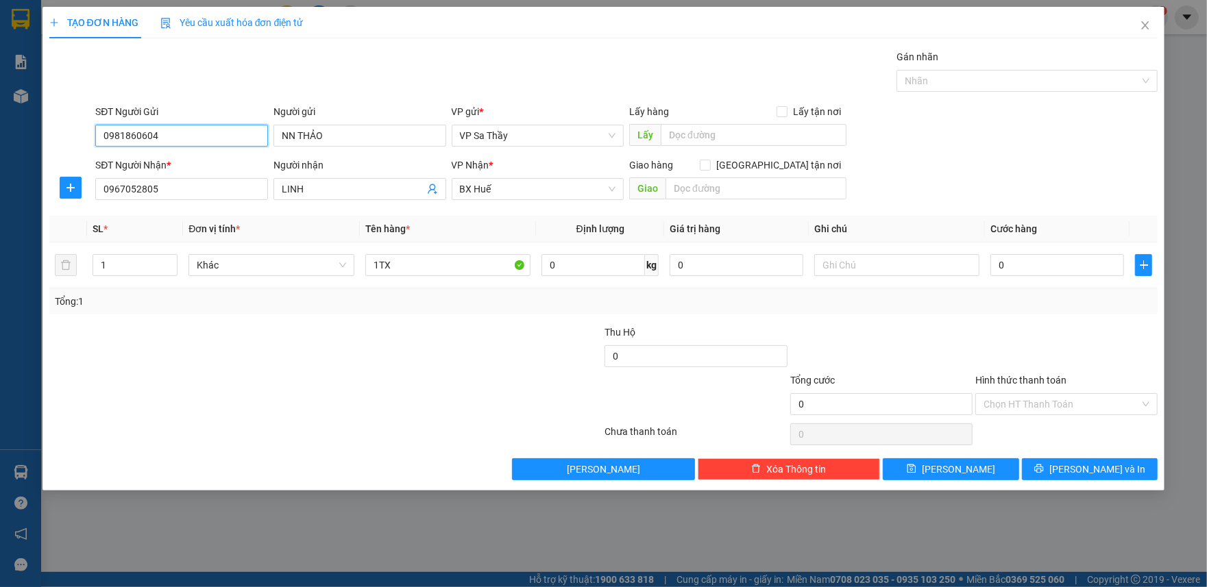
drag, startPoint x: 217, startPoint y: 134, endPoint x: 84, endPoint y: 151, distance: 134.0
click at [84, 151] on div "SĐT Người Gửi 0981860604 0981860604 Người gửi NN THẢO VP gửi * VP Sa Thầy Lấy h…" at bounding box center [603, 128] width 1111 height 48
type input "0383593695"
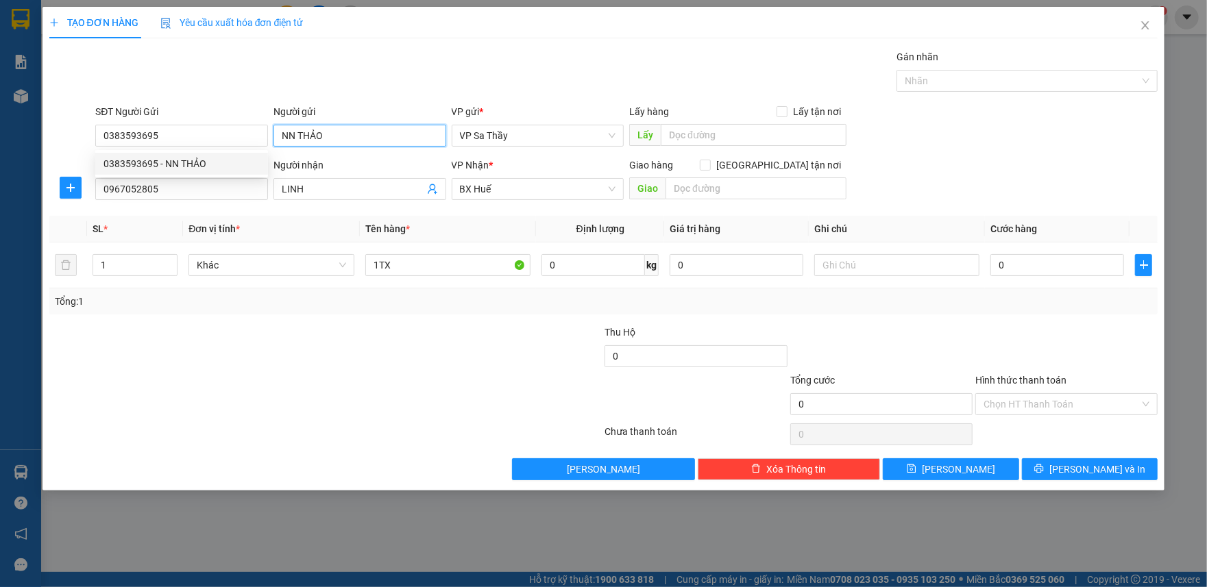
click at [332, 140] on input "NN THẢO" at bounding box center [359, 136] width 173 height 22
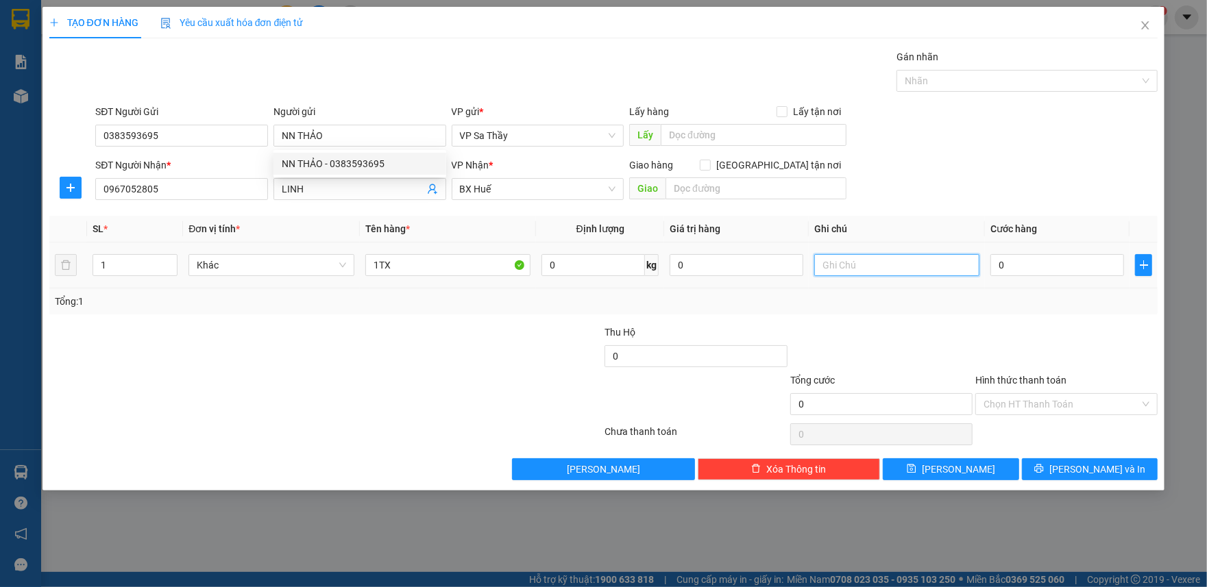
click at [850, 264] on input "text" at bounding box center [896, 265] width 165 height 22
click at [994, 271] on input "0" at bounding box center [1057, 265] width 134 height 22
type input "7"
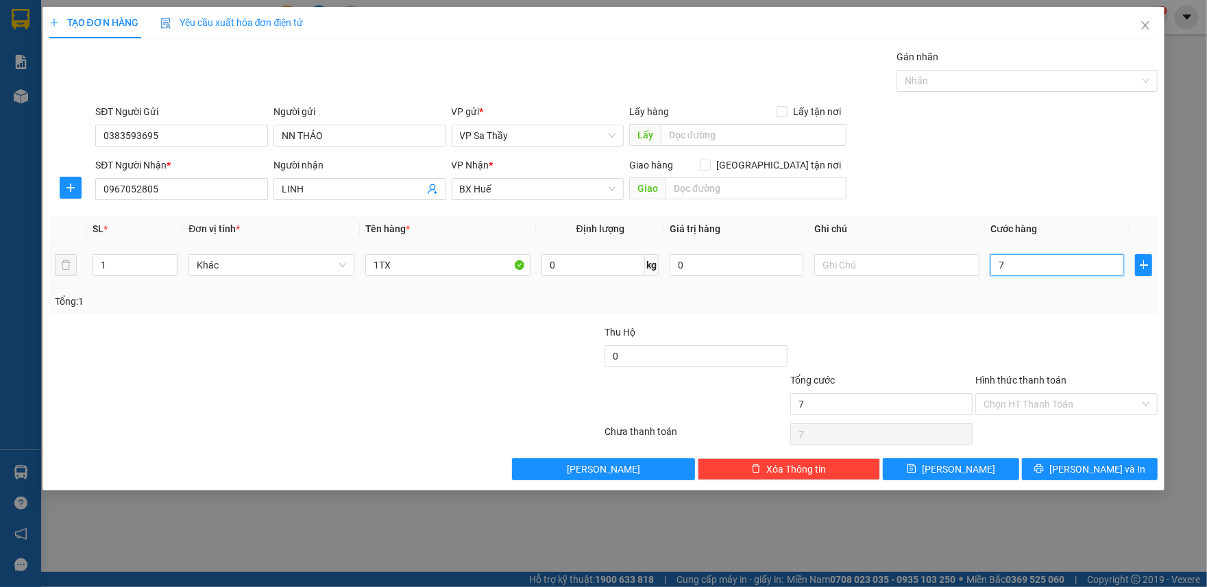
type input "70"
type input "700"
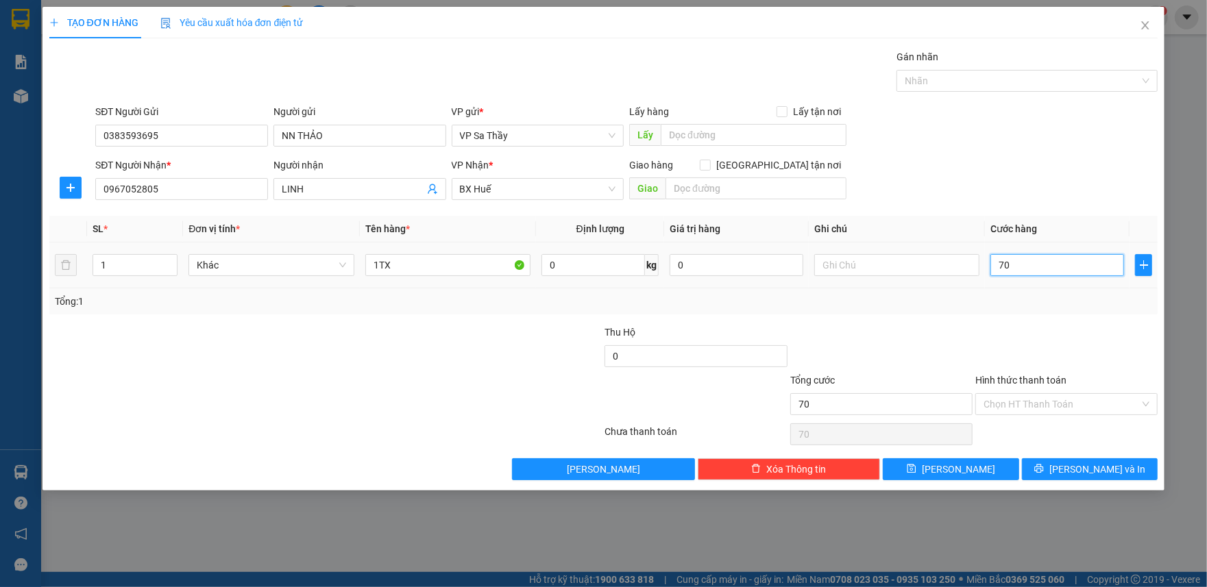
type input "700"
type input "7.000"
type input "70.000"
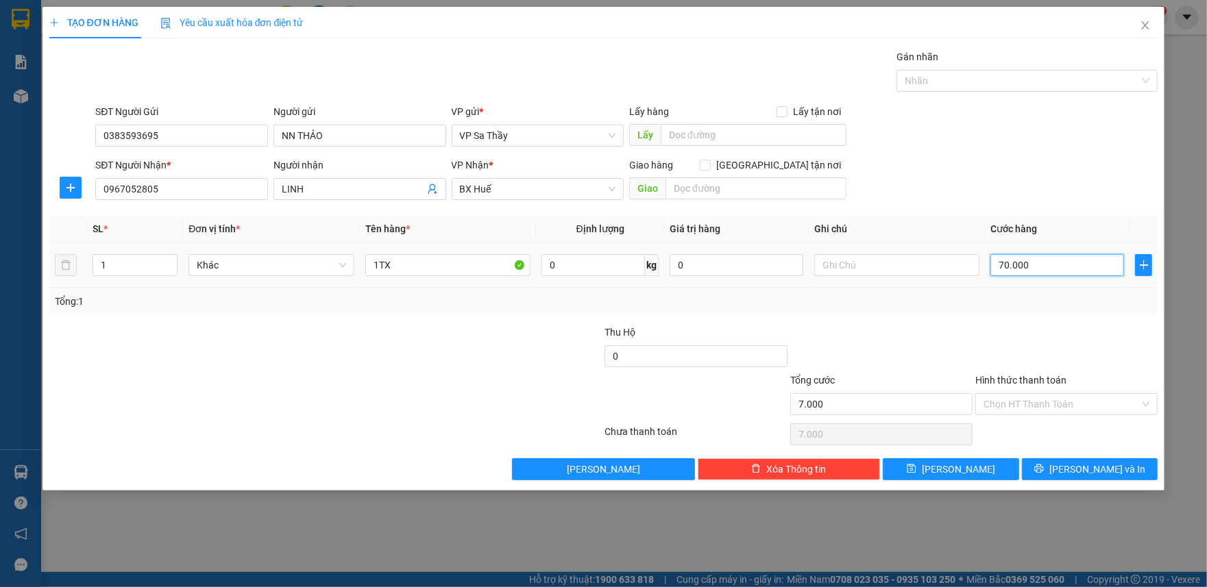
type input "70.000"
click at [886, 272] on input "text" at bounding box center [896, 265] width 165 height 22
type input "D"
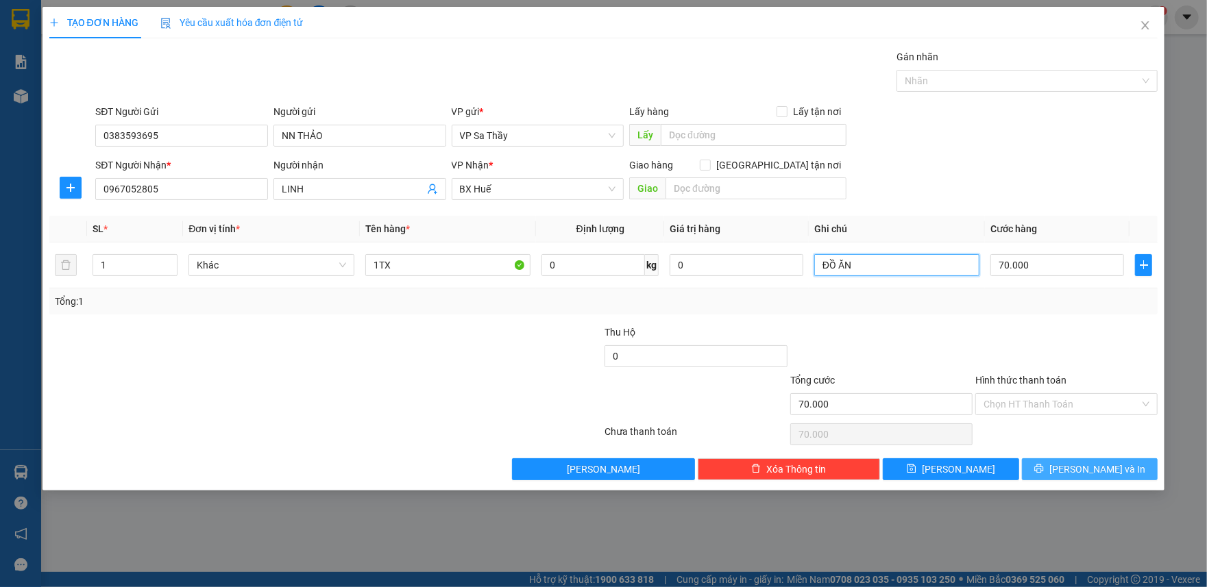
type input "ĐỒ ĂN"
click at [1080, 475] on span "[PERSON_NAME] và In" at bounding box center [1097, 469] width 96 height 15
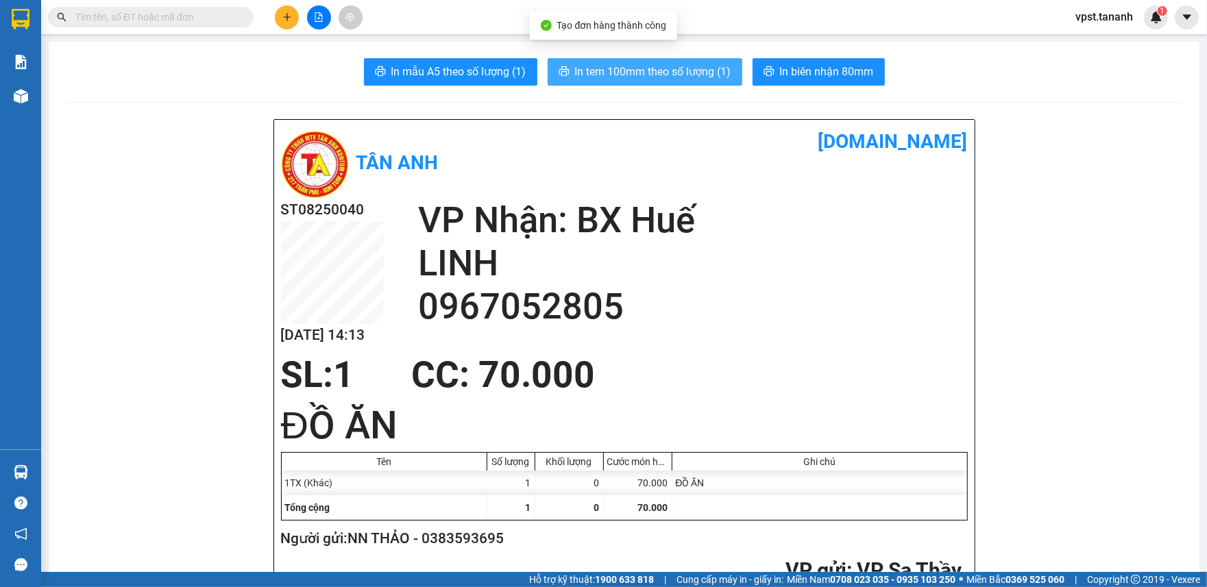
click at [669, 74] on span "In tem 100mm theo số lượng (1)" at bounding box center [653, 71] width 156 height 17
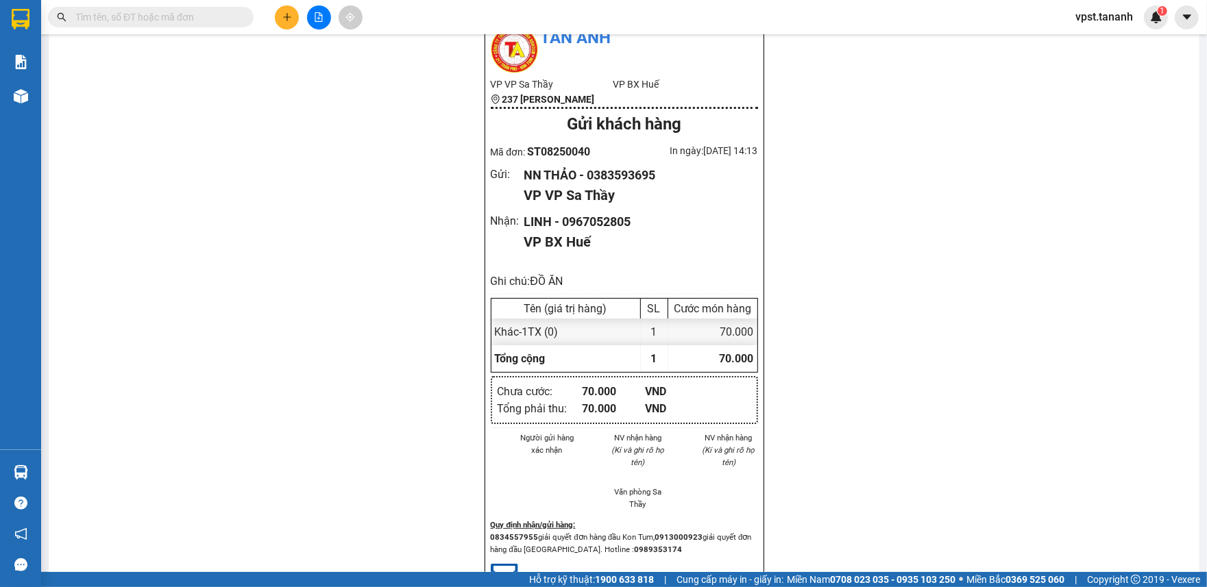
scroll to position [1005, 0]
